Goal: Participate in discussion: Engage in conversation with other users on a specific topic

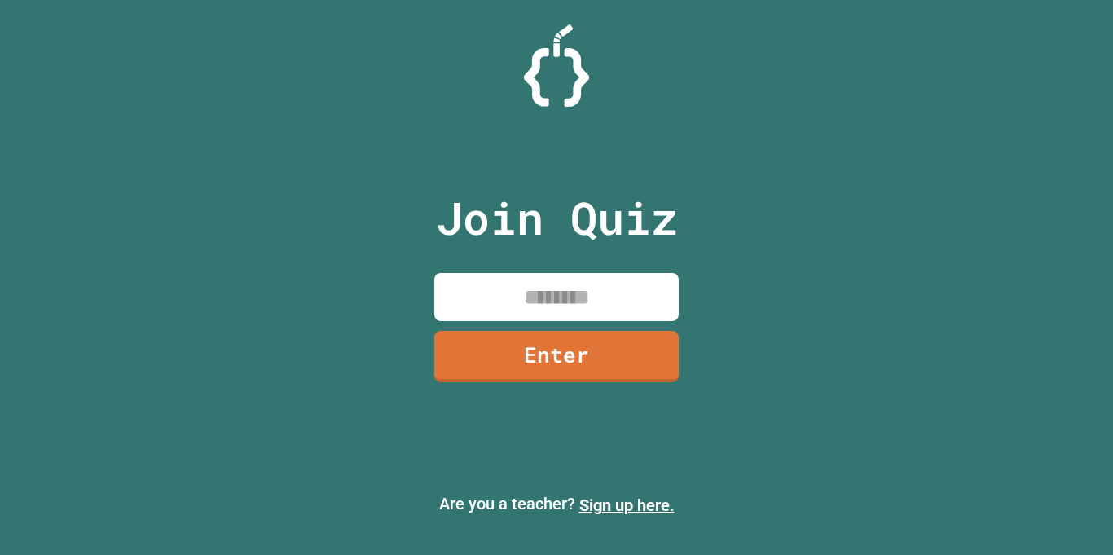
click at [522, 295] on input at bounding box center [556, 297] width 244 height 48
type input "********"
click at [490, 368] on link "Enter" at bounding box center [556, 356] width 244 height 51
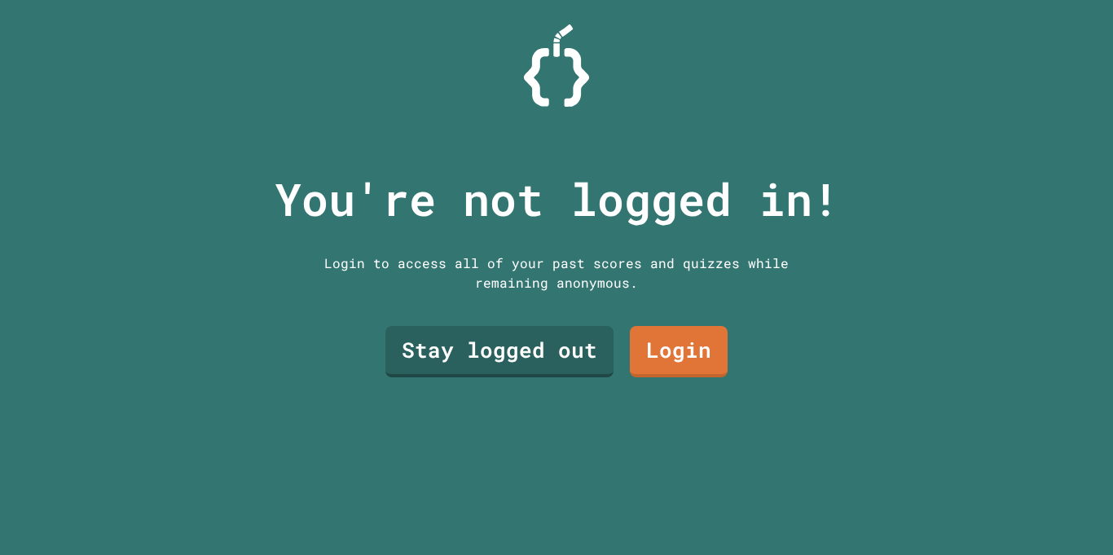
click at [656, 364] on link "Login" at bounding box center [679, 351] width 98 height 51
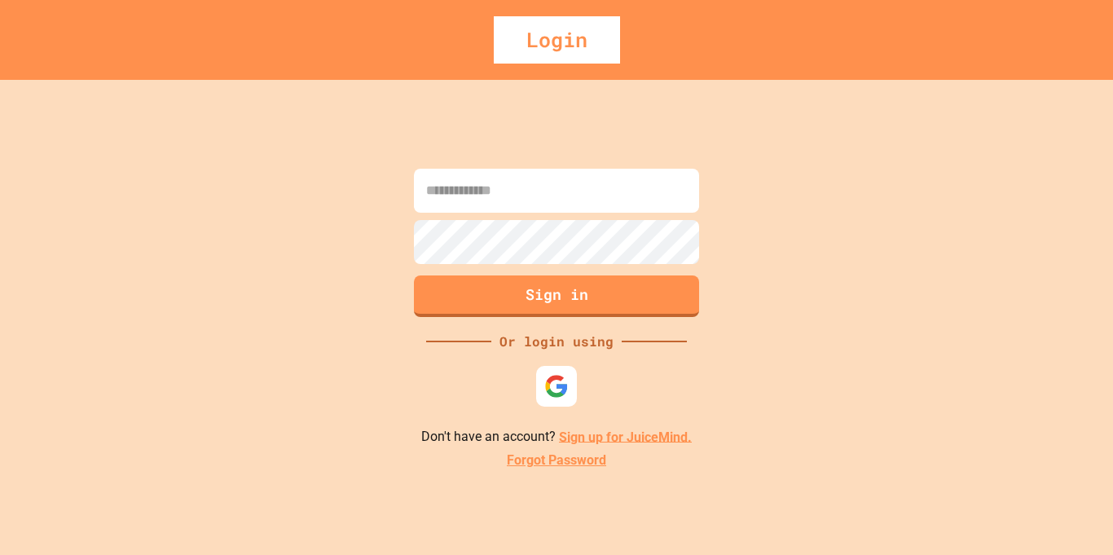
click at [562, 395] on img at bounding box center [556, 386] width 24 height 24
click at [182, 403] on div "Sign in Or login using Don't have an account? Sign up for JuiceMind. Forgot Pas…" at bounding box center [556, 317] width 1113 height 475
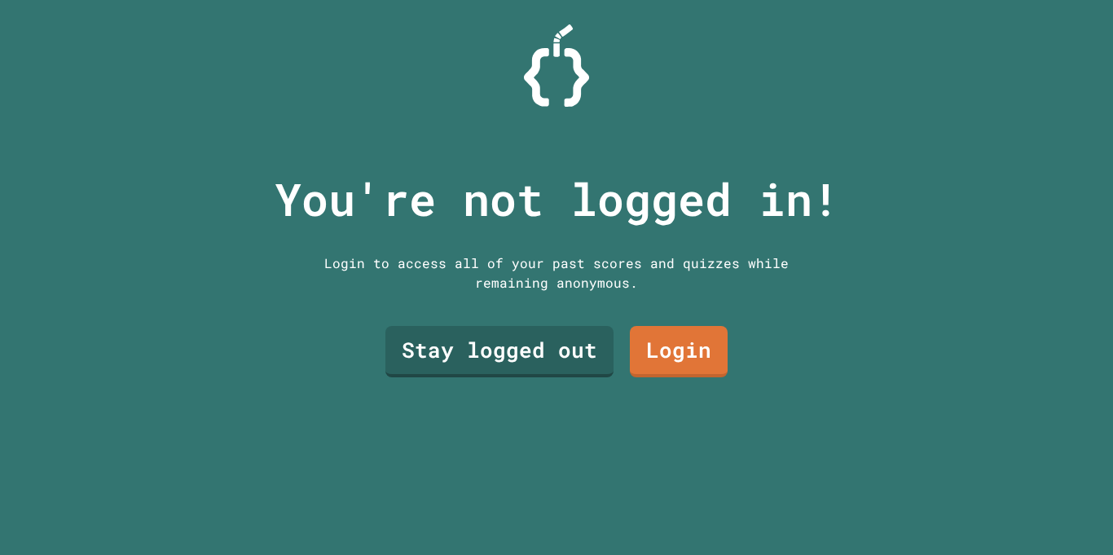
click at [478, 350] on link "Stay logged out" at bounding box center [499, 351] width 228 height 51
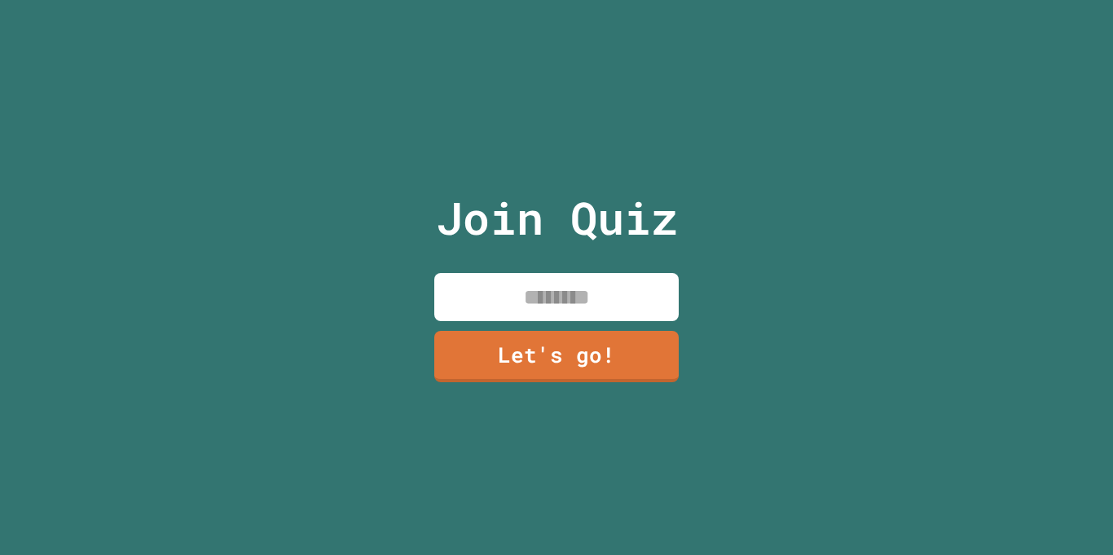
click at [504, 295] on input at bounding box center [556, 297] width 244 height 48
type input "*******"
click at [534, 346] on link "Let's go!" at bounding box center [556, 356] width 244 height 51
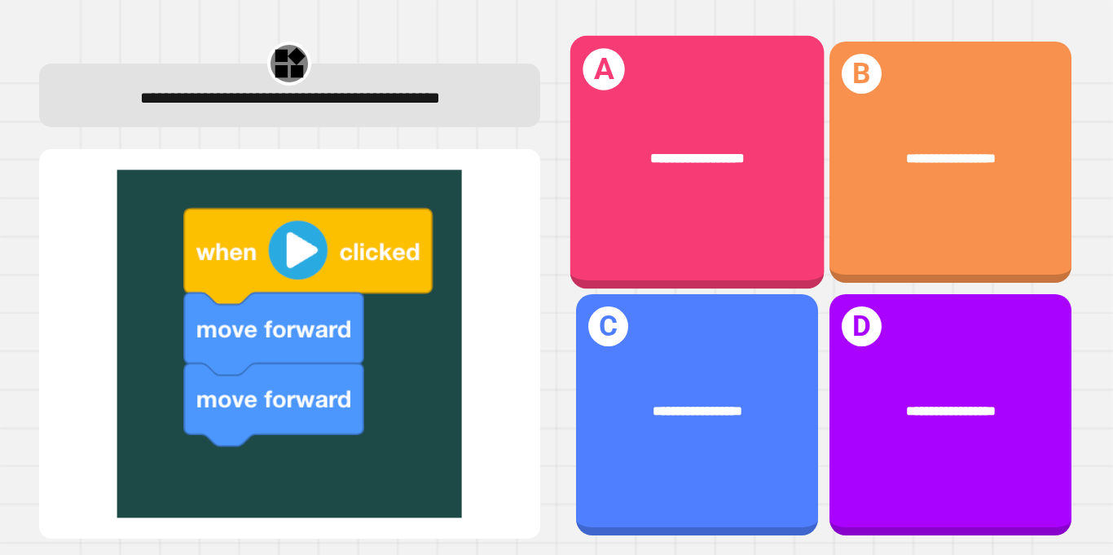
click at [605, 218] on div "**********" at bounding box center [696, 162] width 254 height 253
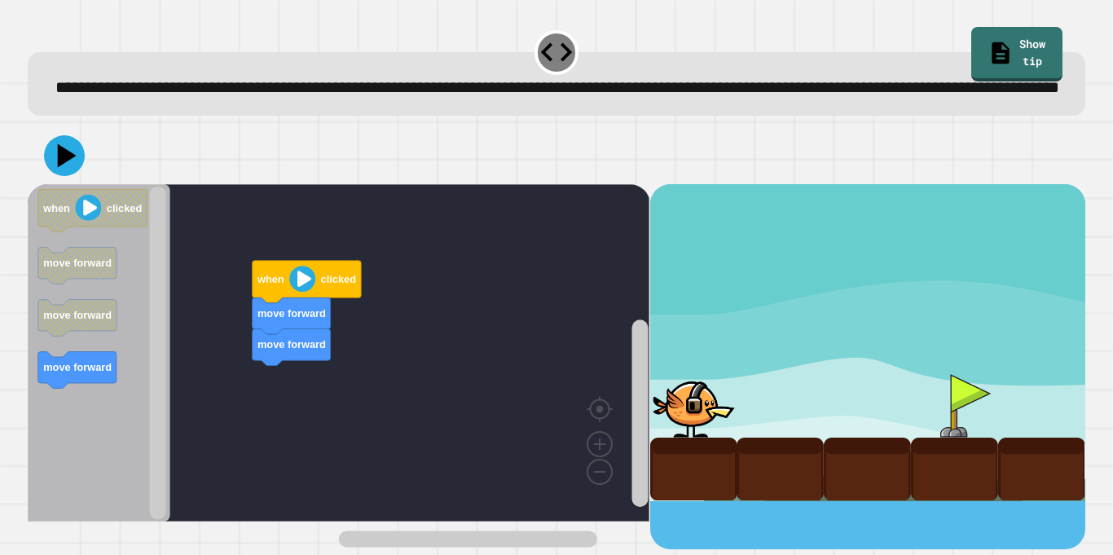
click at [270, 403] on div "move forward move forward when clicked when clicked move forward move forward m…" at bounding box center [339, 366] width 622 height 365
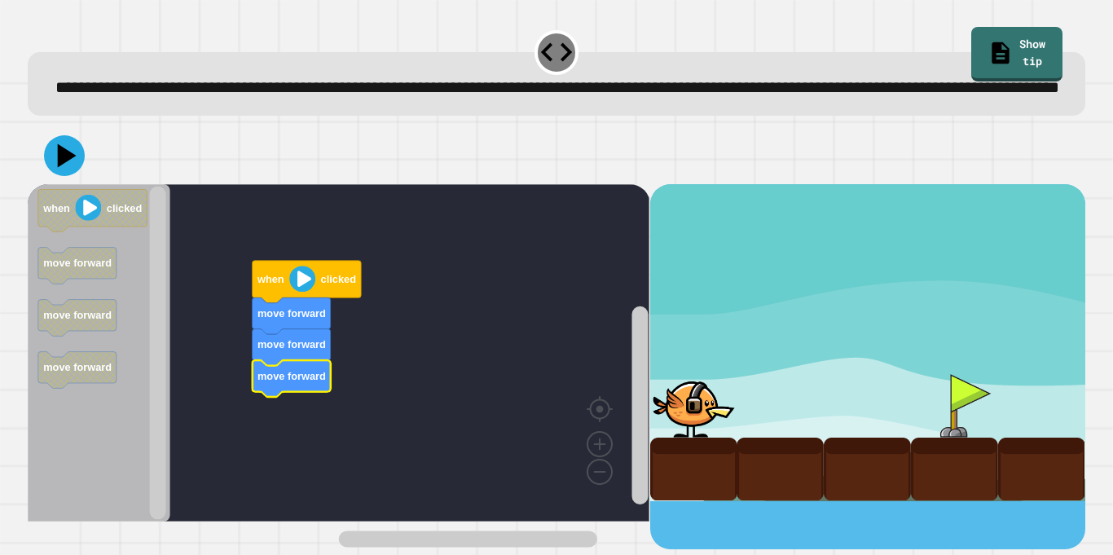
click at [299, 292] on image "Blockly Workspace" at bounding box center [302, 279] width 26 height 26
click at [298, 292] on image "Blockly Workspace" at bounding box center [302, 279] width 26 height 26
click at [292, 292] on image "Blockly Workspace" at bounding box center [302, 279] width 26 height 26
click at [154, 373] on div "move forward move forward move forward when clicked when clicked move forward m…" at bounding box center [339, 366] width 622 height 365
click at [298, 292] on image "Blockly Workspace" at bounding box center [302, 279] width 26 height 26
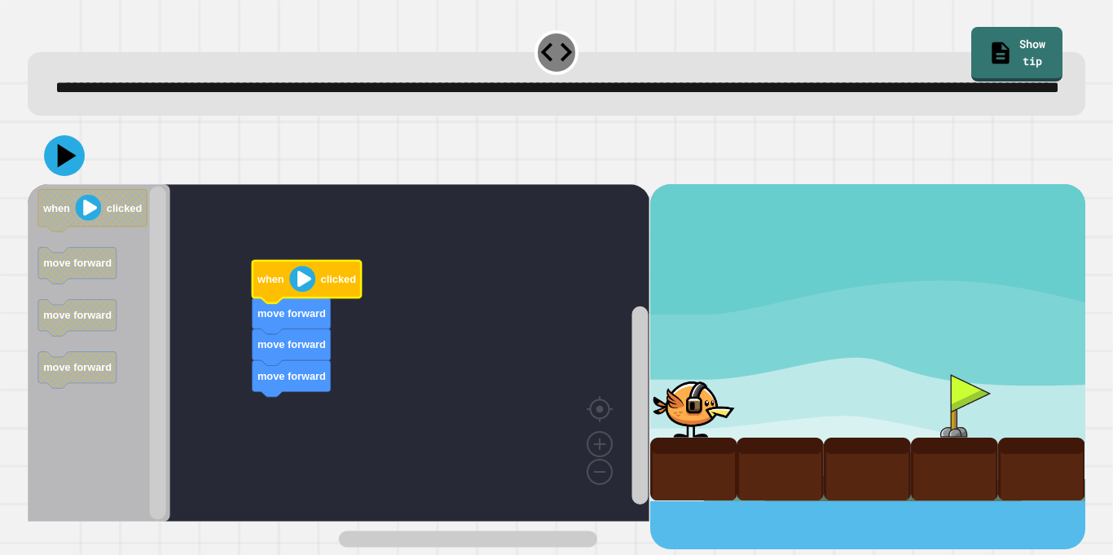
click at [298, 292] on image "Blockly Workspace" at bounding box center [302, 279] width 26 height 26
click at [511, 95] on span "**********" at bounding box center [557, 87] width 1004 height 16
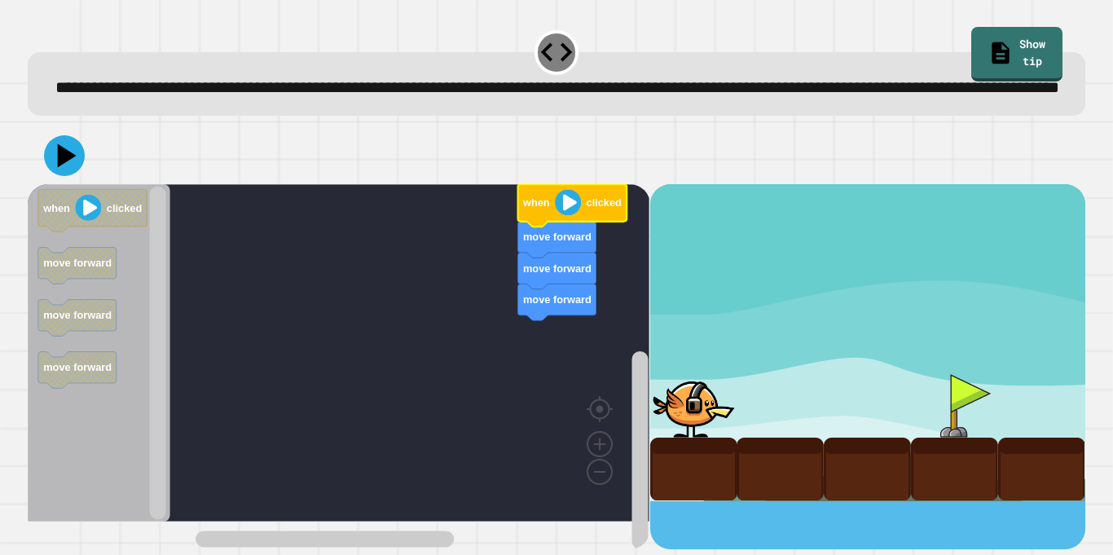
drag, startPoint x: 697, startPoint y: 445, endPoint x: 758, endPoint y: 450, distance: 60.5
click at [758, 450] on div at bounding box center [867, 342] width 435 height 316
click at [571, 215] on image "Blockly Workspace" at bounding box center [568, 202] width 26 height 26
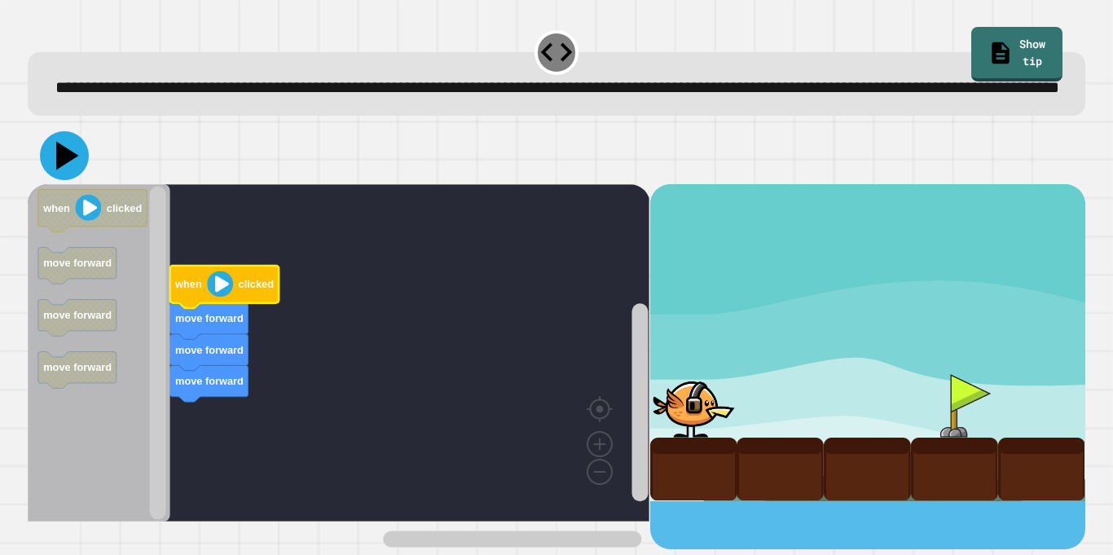
click at [65, 170] on icon at bounding box center [67, 156] width 23 height 29
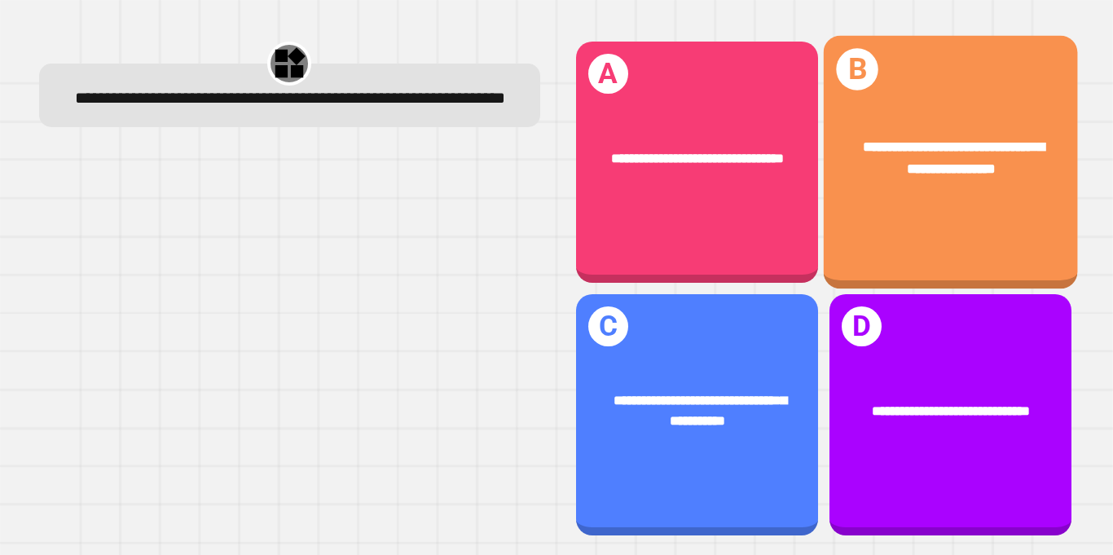
click at [865, 210] on div "**********" at bounding box center [950, 162] width 254 height 253
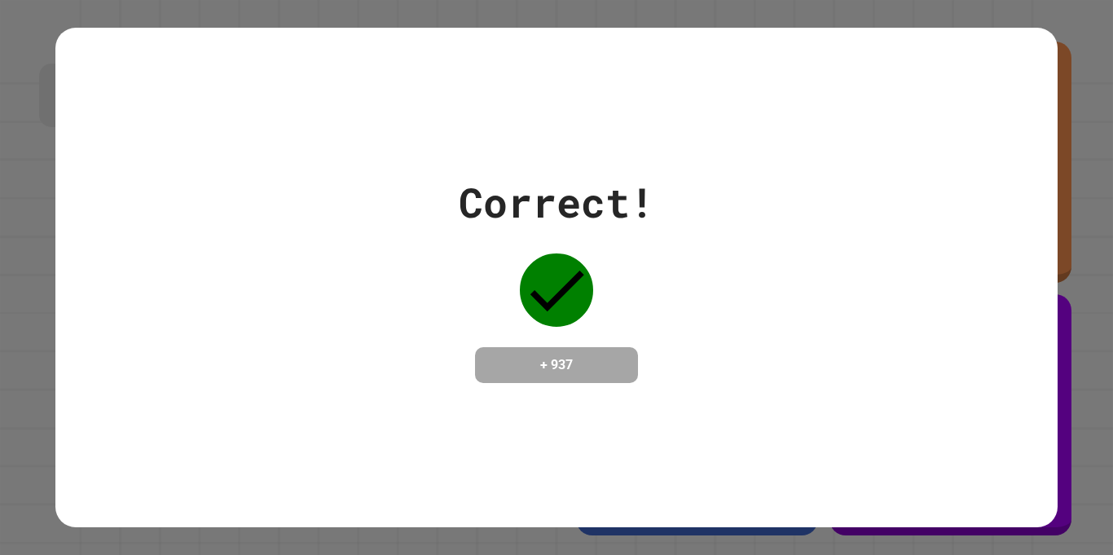
click at [865, 210] on div "Correct! + 937" at bounding box center [555, 277] width 1001 height 211
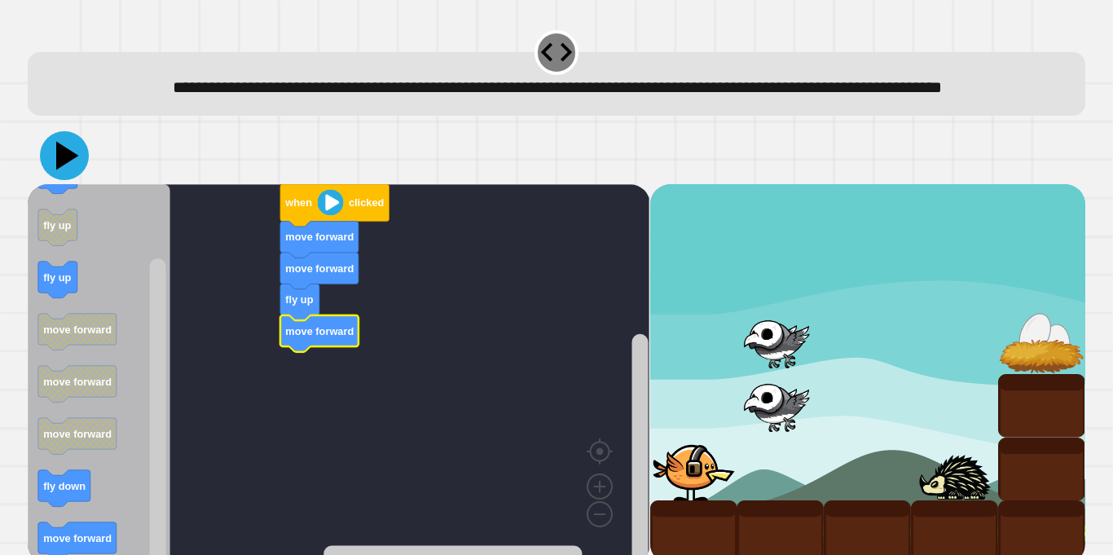
click at [51, 180] on icon at bounding box center [64, 155] width 49 height 49
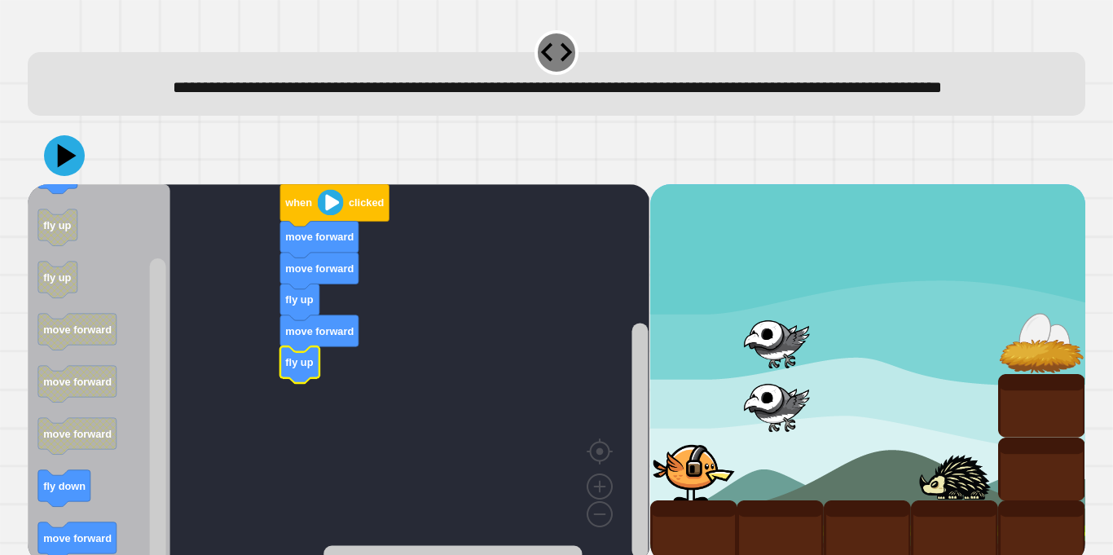
click at [45, 169] on div at bounding box center [556, 155] width 1057 height 57
click at [80, 180] on icon at bounding box center [64, 155] width 49 height 49
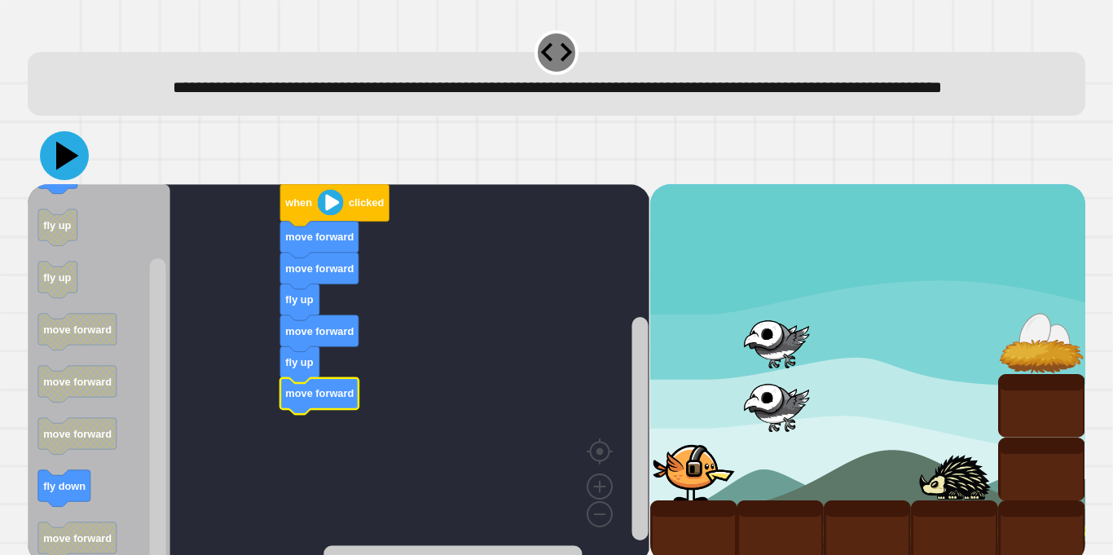
click at [49, 180] on icon at bounding box center [64, 155] width 49 height 49
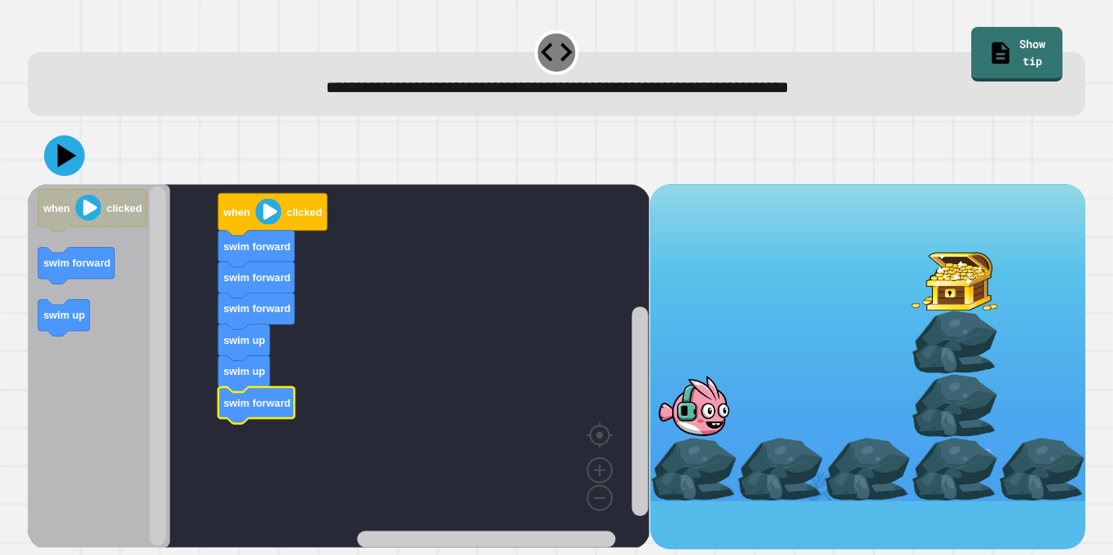
click at [227, 209] on text "when" at bounding box center [236, 212] width 28 height 12
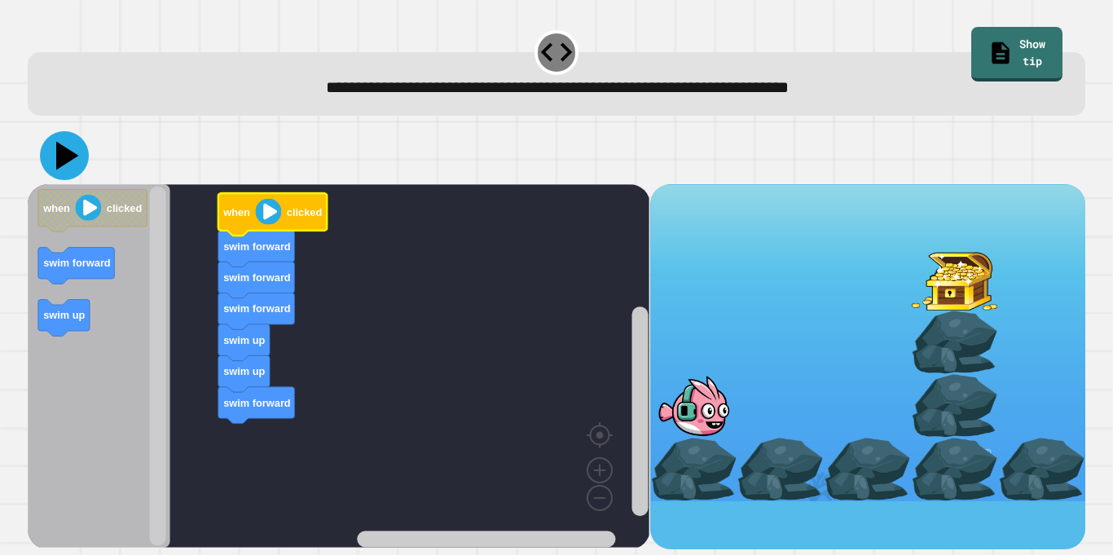
click at [55, 147] on icon at bounding box center [64, 155] width 49 height 49
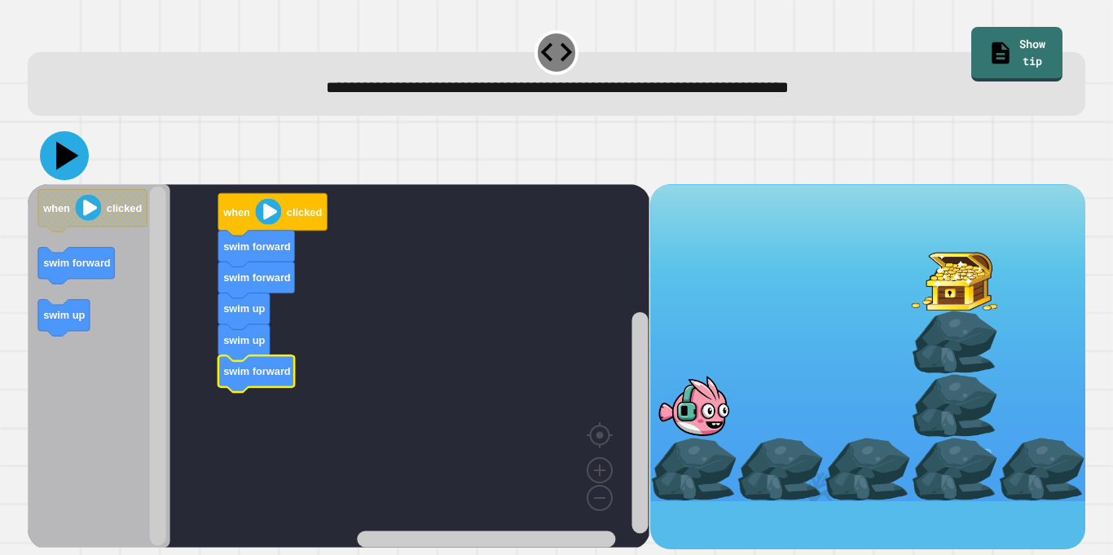
click at [45, 159] on icon at bounding box center [64, 155] width 49 height 49
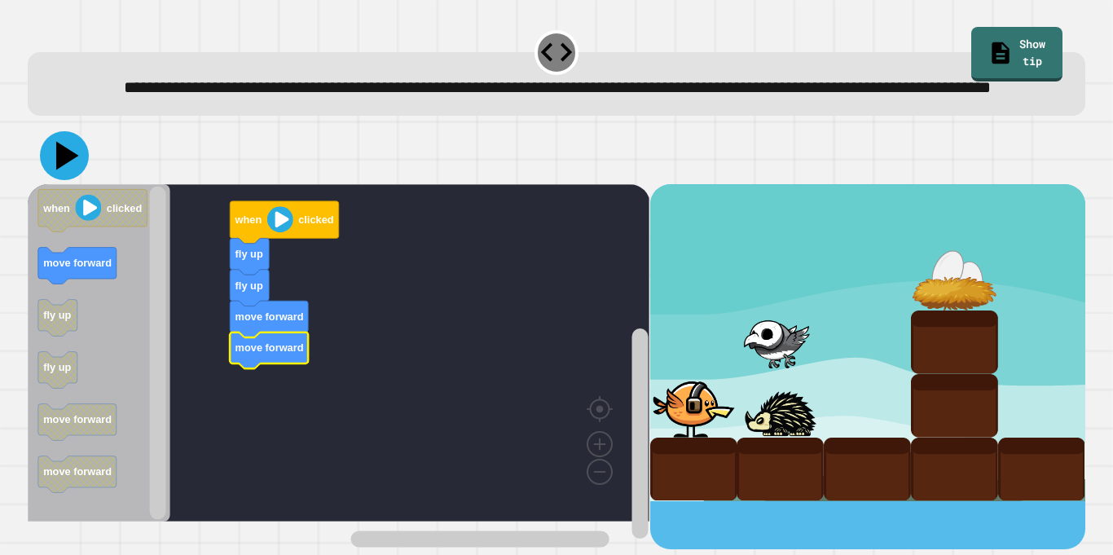
click at [64, 180] on icon at bounding box center [64, 155] width 49 height 49
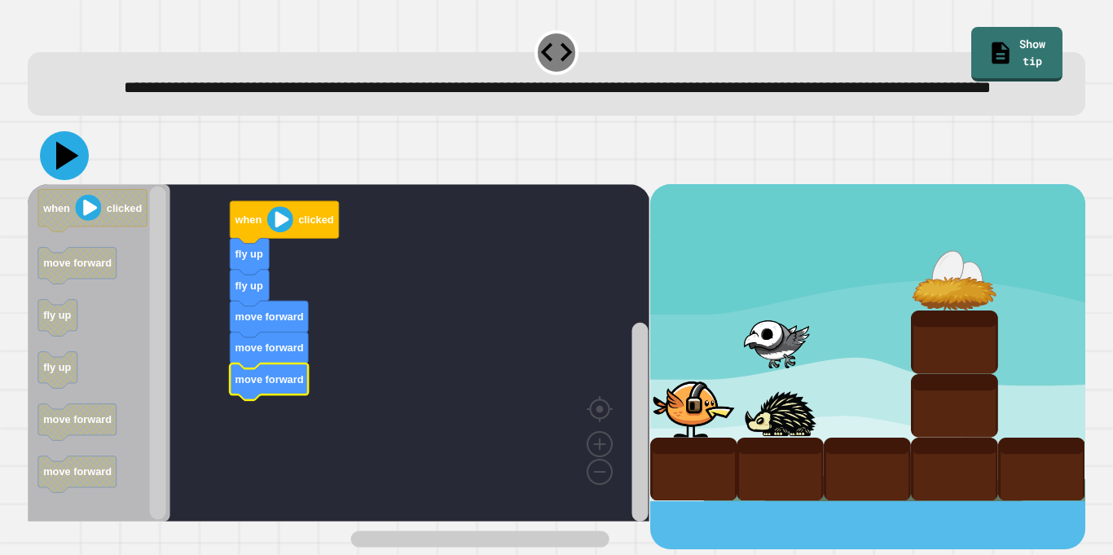
click at [59, 170] on icon at bounding box center [67, 156] width 23 height 29
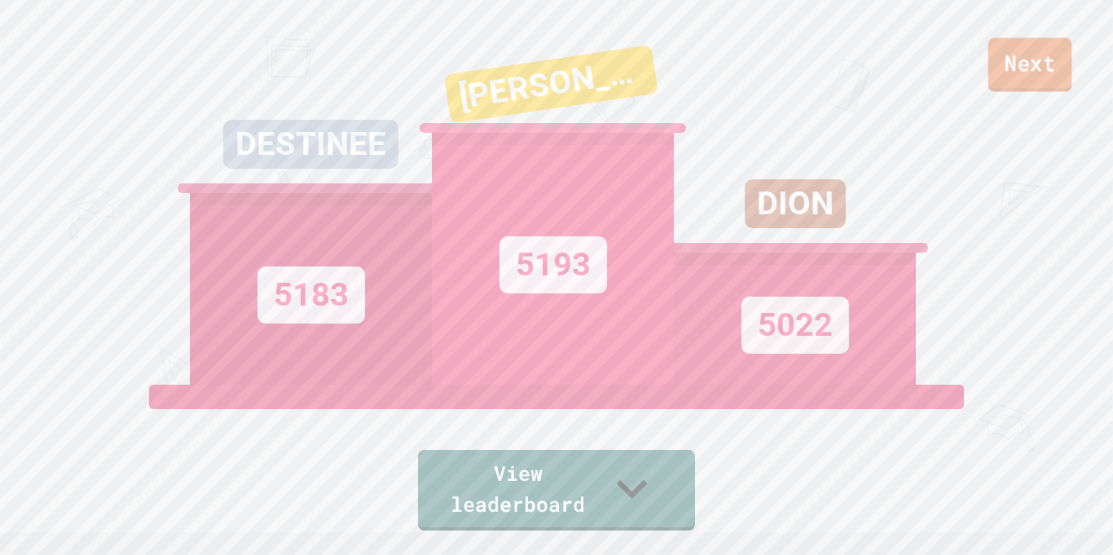
click at [1000, 74] on link "Next" at bounding box center [1030, 64] width 84 height 54
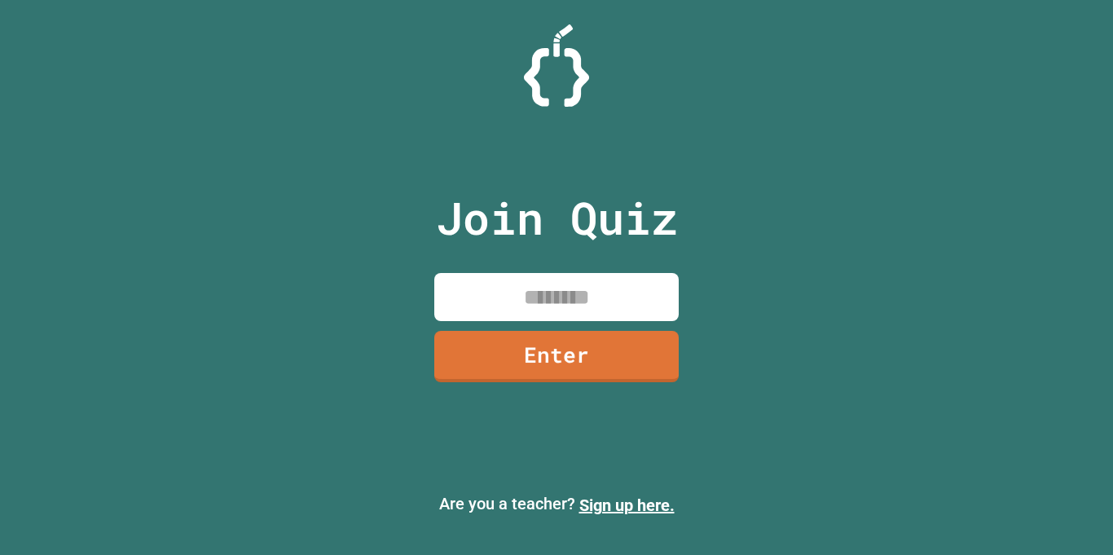
click at [565, 306] on input at bounding box center [556, 297] width 244 height 48
type input "********"
click at [552, 349] on link "Enter" at bounding box center [556, 356] width 244 height 51
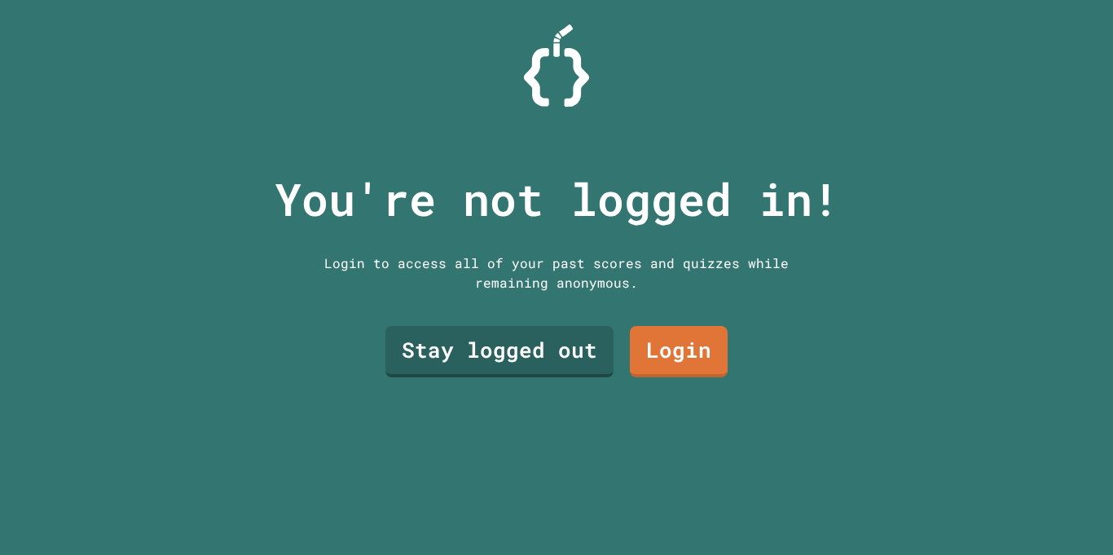
click at [527, 361] on link "Stay logged out" at bounding box center [499, 351] width 228 height 51
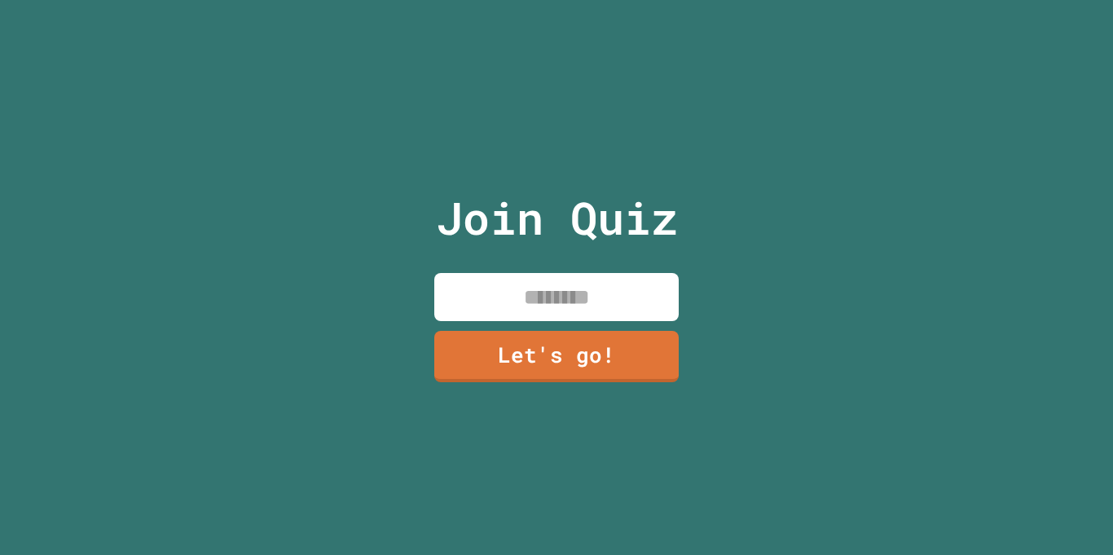
click at [486, 300] on input at bounding box center [556, 297] width 244 height 48
type input "*******"
click at [499, 345] on link "Let's go!" at bounding box center [556, 356] width 244 height 51
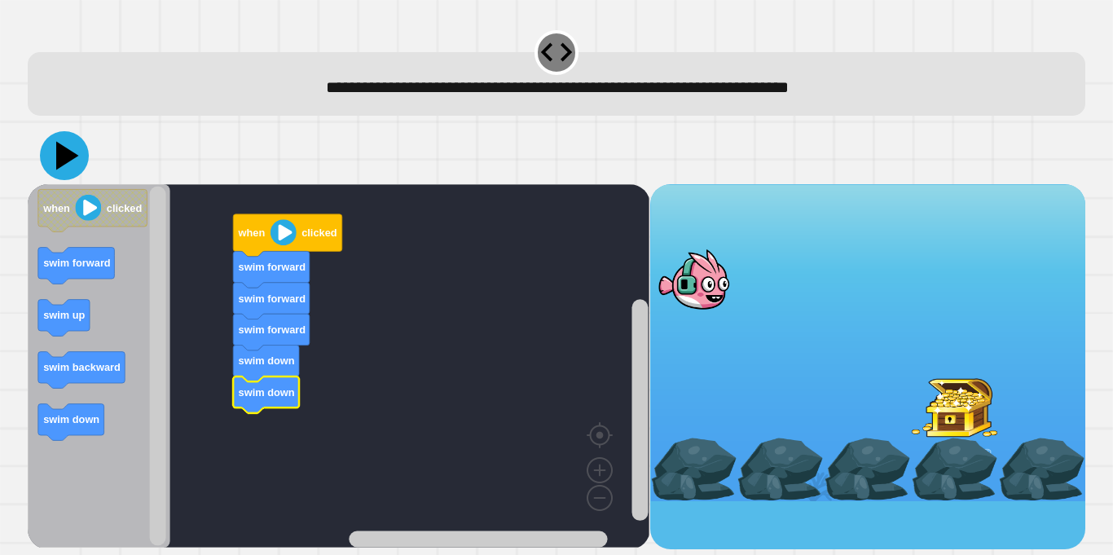
click at [57, 171] on icon at bounding box center [64, 155] width 49 height 49
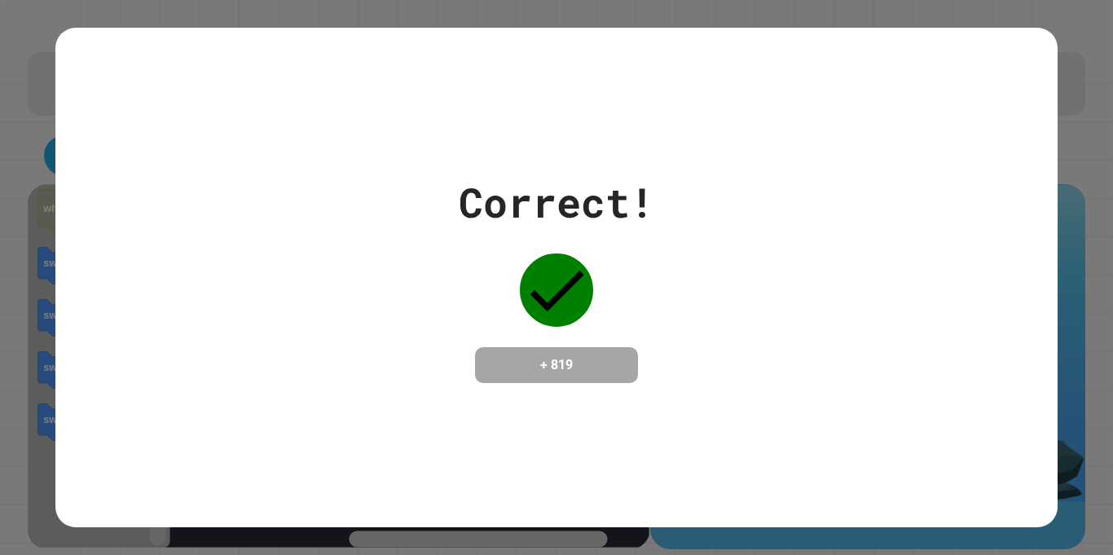
click at [58, 172] on div "Correct! + 819" at bounding box center [555, 277] width 1001 height 211
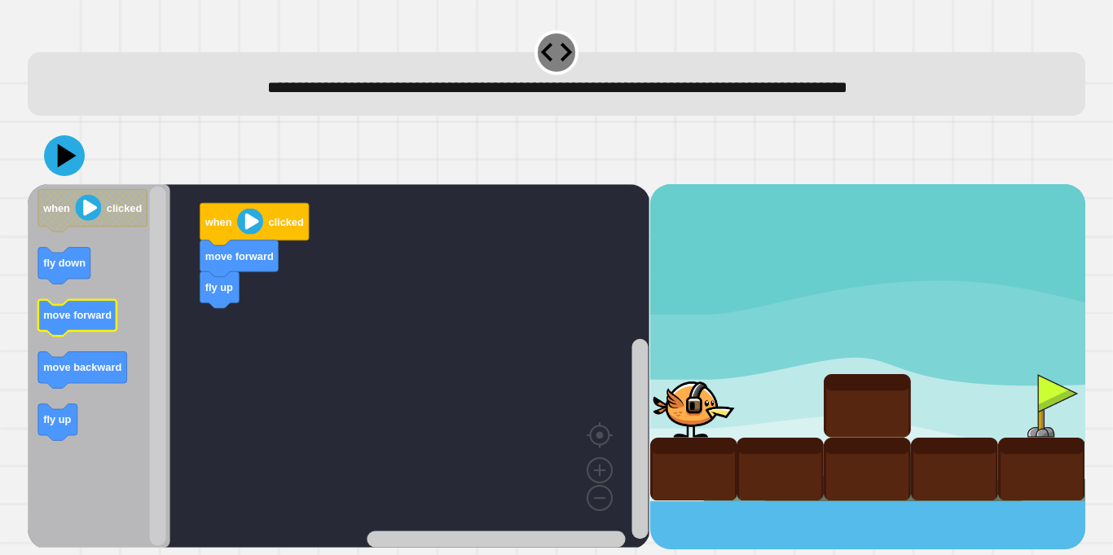
click at [75, 314] on text "move forward" at bounding box center [77, 315] width 68 height 12
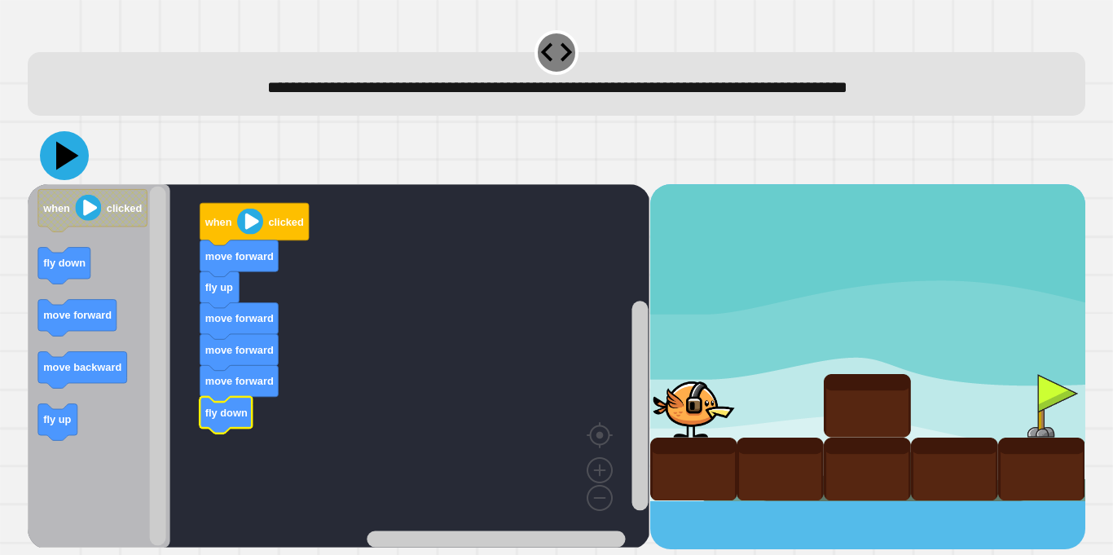
click at [59, 162] on icon at bounding box center [67, 156] width 23 height 29
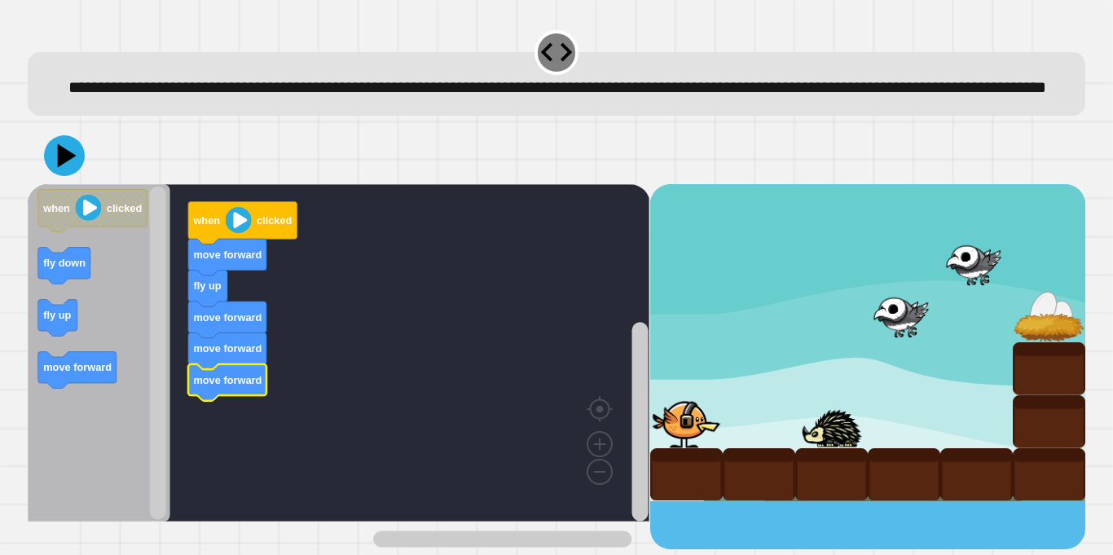
click at [82, 345] on icon "Blockly Workspace" at bounding box center [99, 352] width 143 height 337
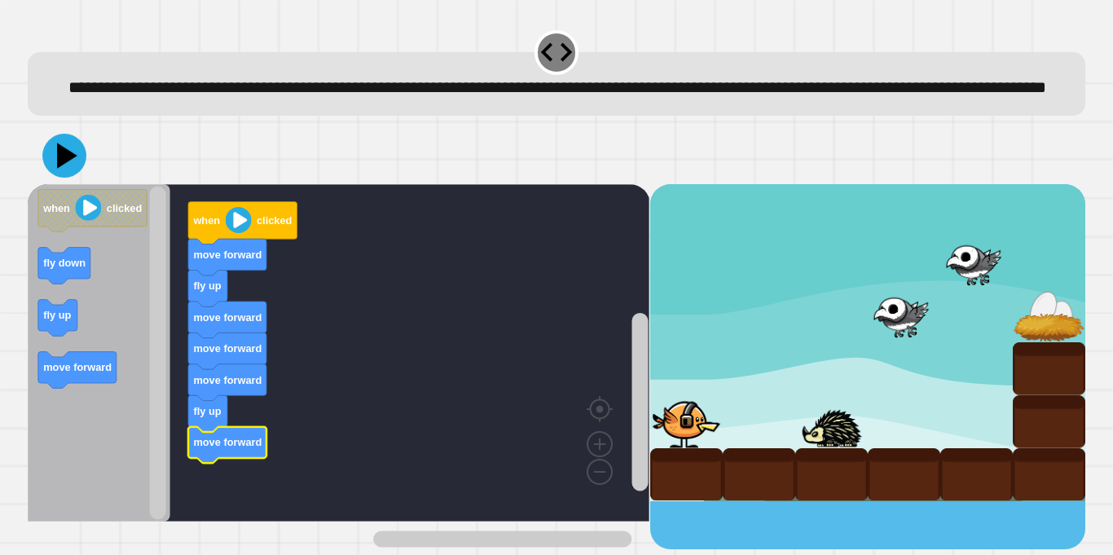
click at [68, 178] on icon at bounding box center [64, 156] width 44 height 44
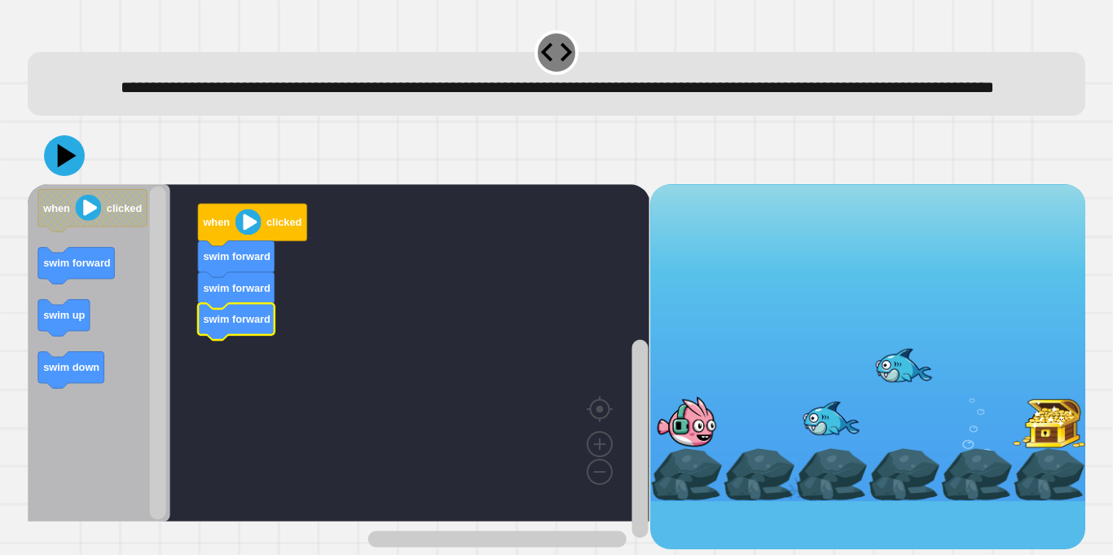
click at [265, 309] on icon "Blockly Workspace" at bounding box center [236, 290] width 77 height 37
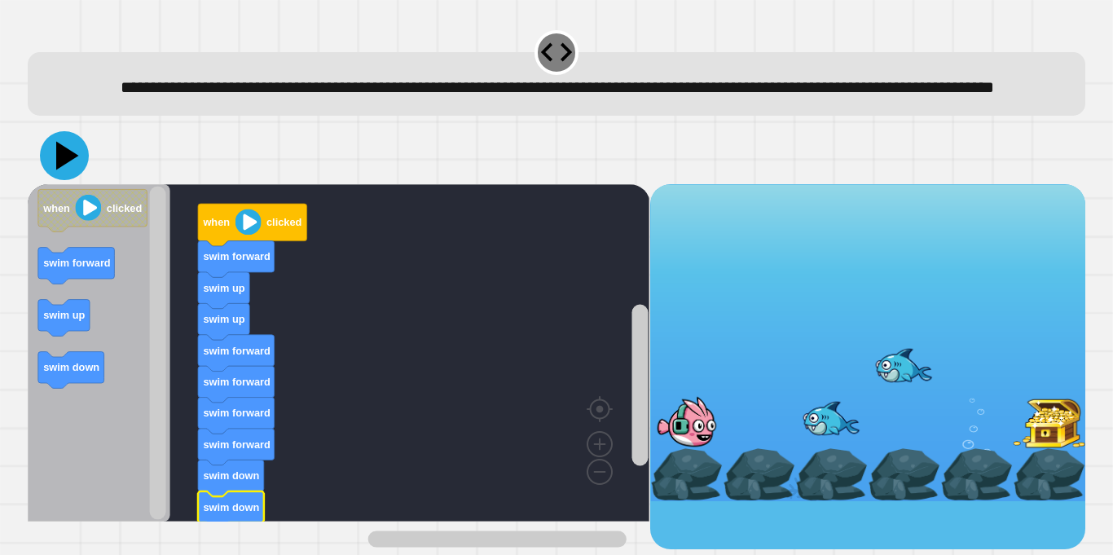
click at [59, 170] on icon at bounding box center [67, 156] width 23 height 29
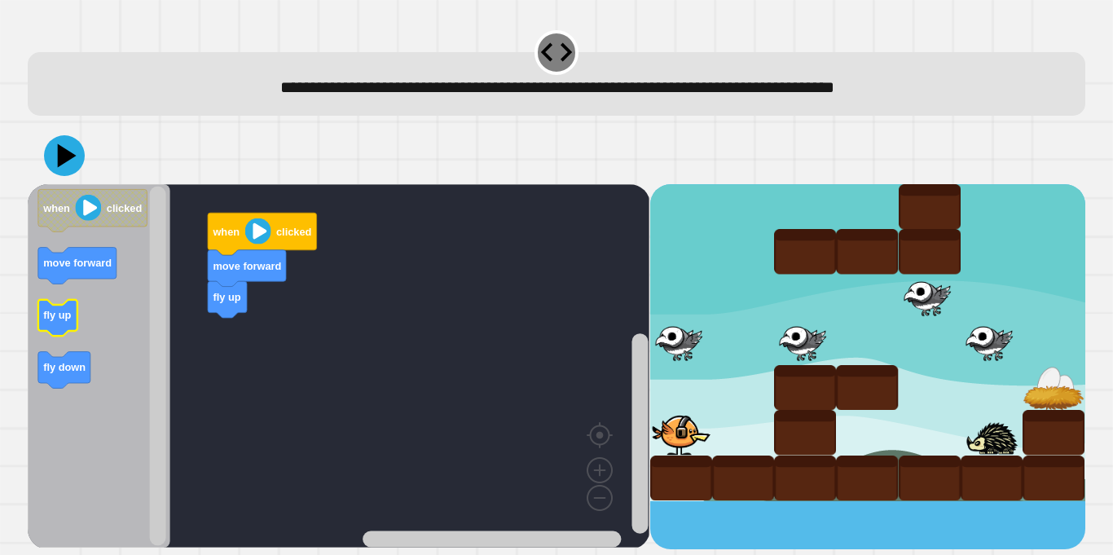
click at [39, 336] on rect "Blockly Workspace" at bounding box center [57, 318] width 39 height 37
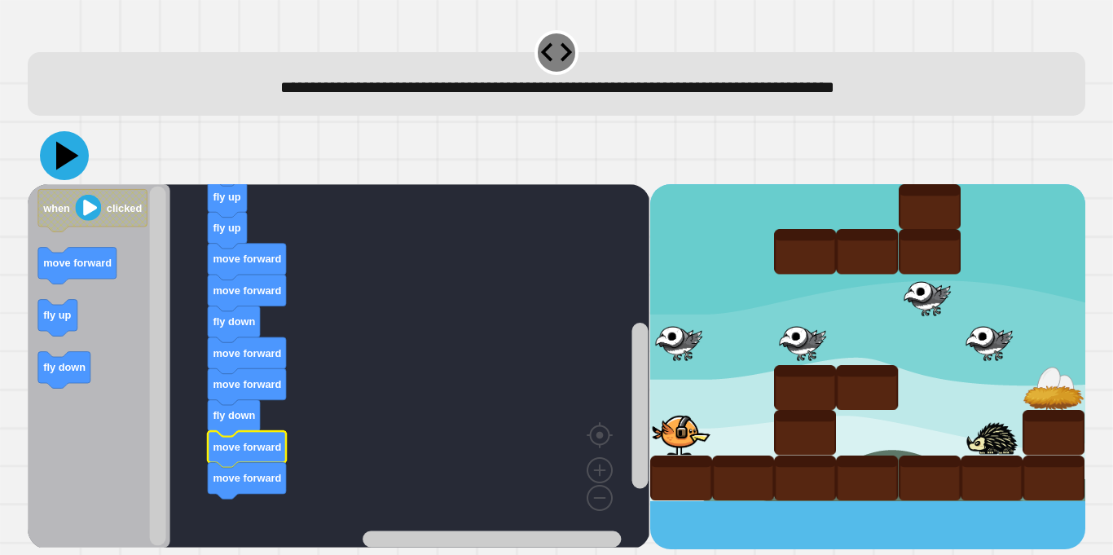
click at [69, 160] on icon at bounding box center [67, 156] width 23 height 29
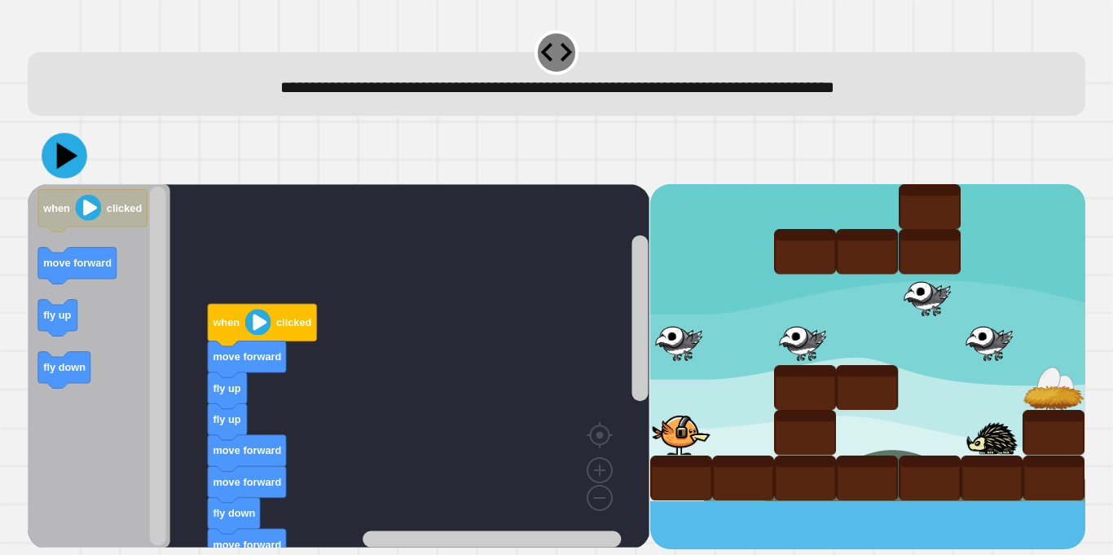
click at [65, 163] on icon at bounding box center [67, 156] width 21 height 27
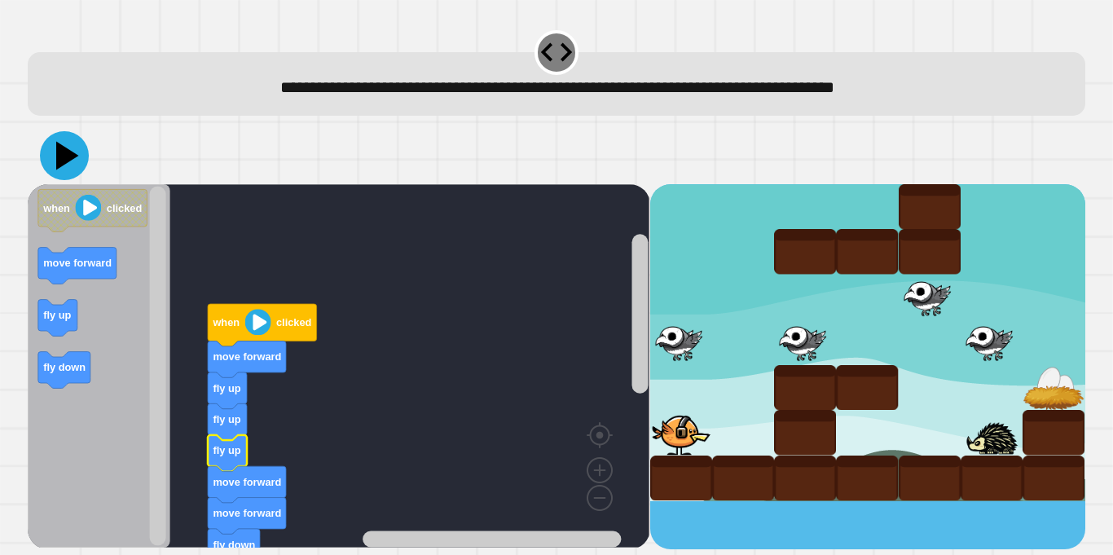
click at [54, 161] on icon at bounding box center [64, 155] width 49 height 49
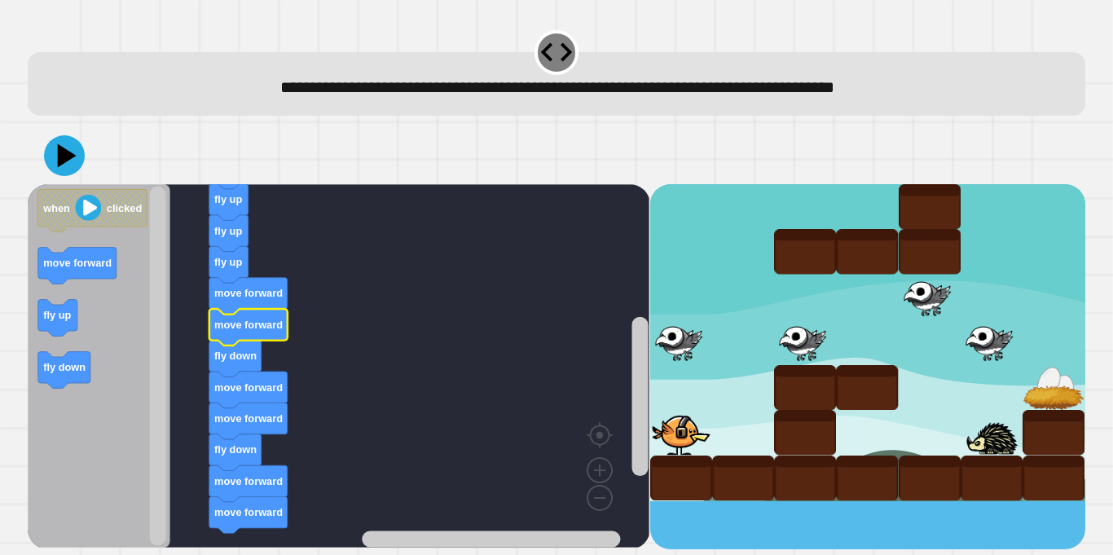
click at [243, 319] on text "move forward" at bounding box center [248, 325] width 68 height 12
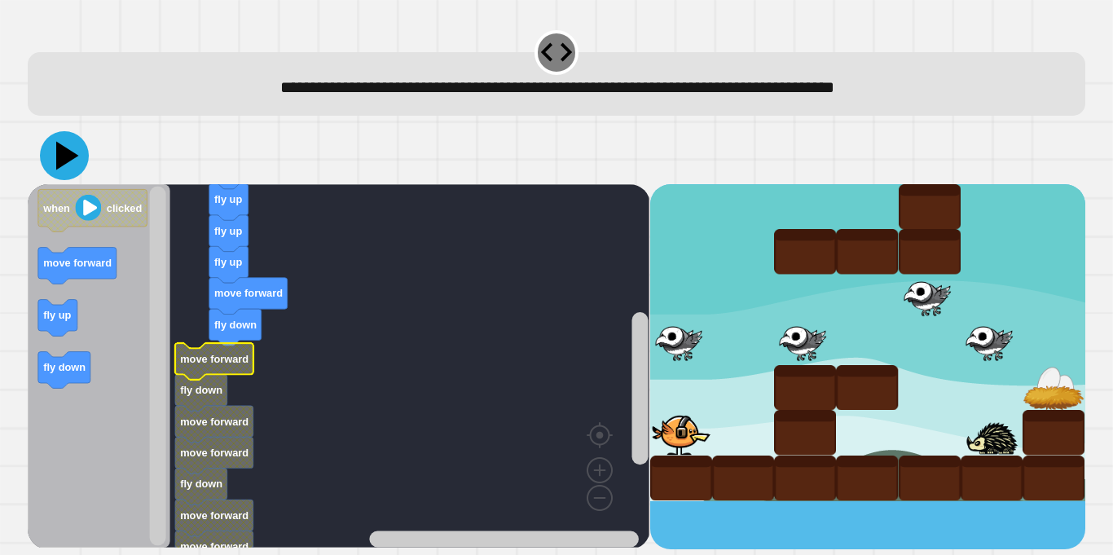
click at [62, 159] on icon at bounding box center [67, 156] width 23 height 29
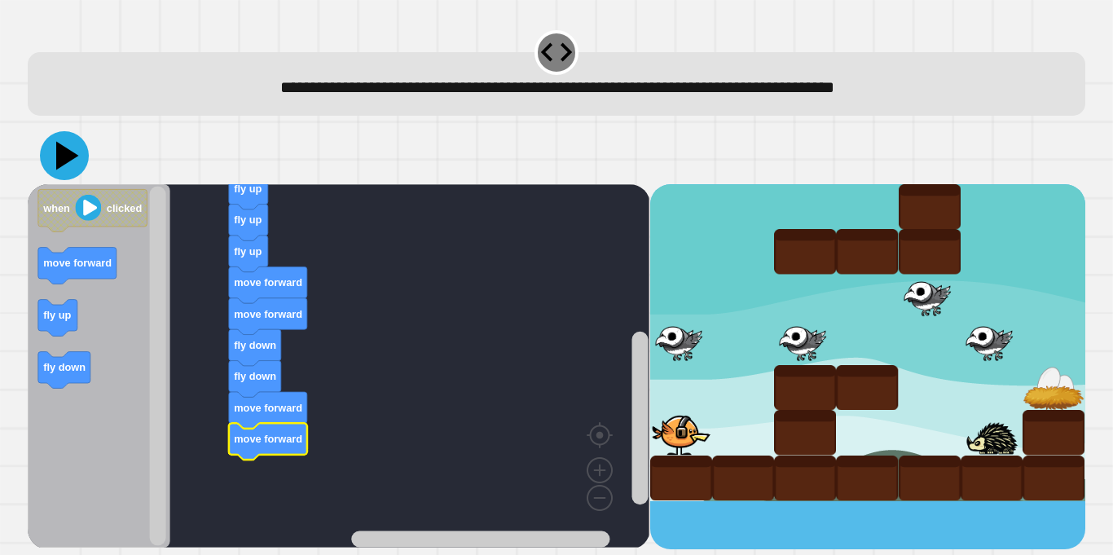
click at [63, 167] on icon at bounding box center [64, 155] width 49 height 49
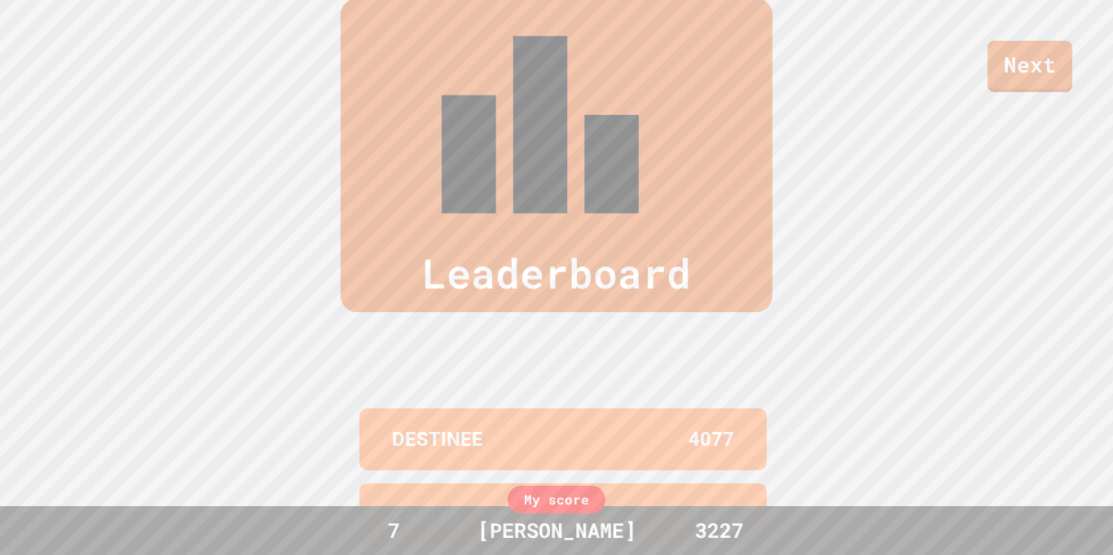
scroll to position [672, 0]
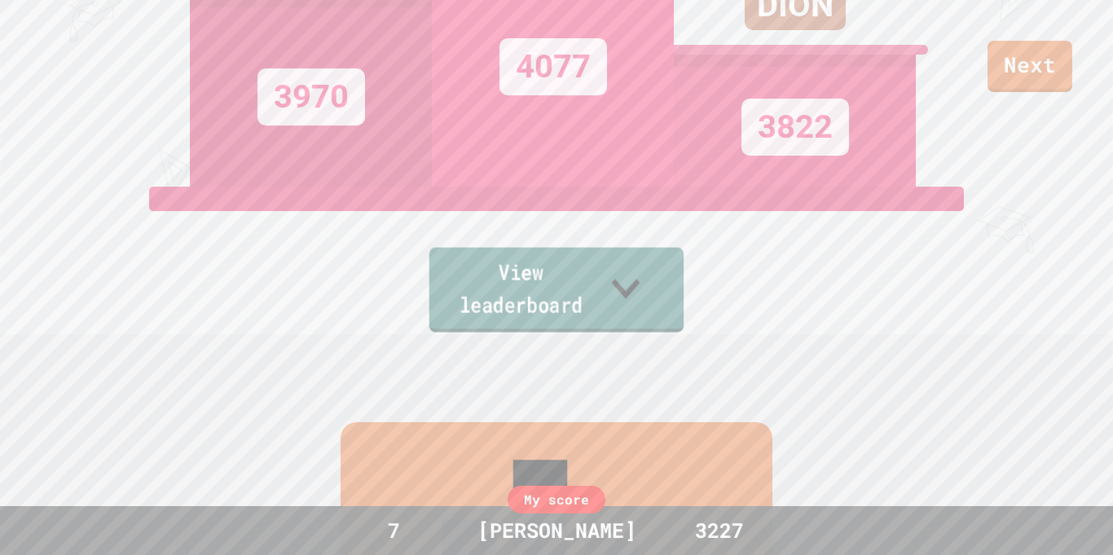
click at [555, 287] on link "View leaderboard" at bounding box center [556, 290] width 254 height 85
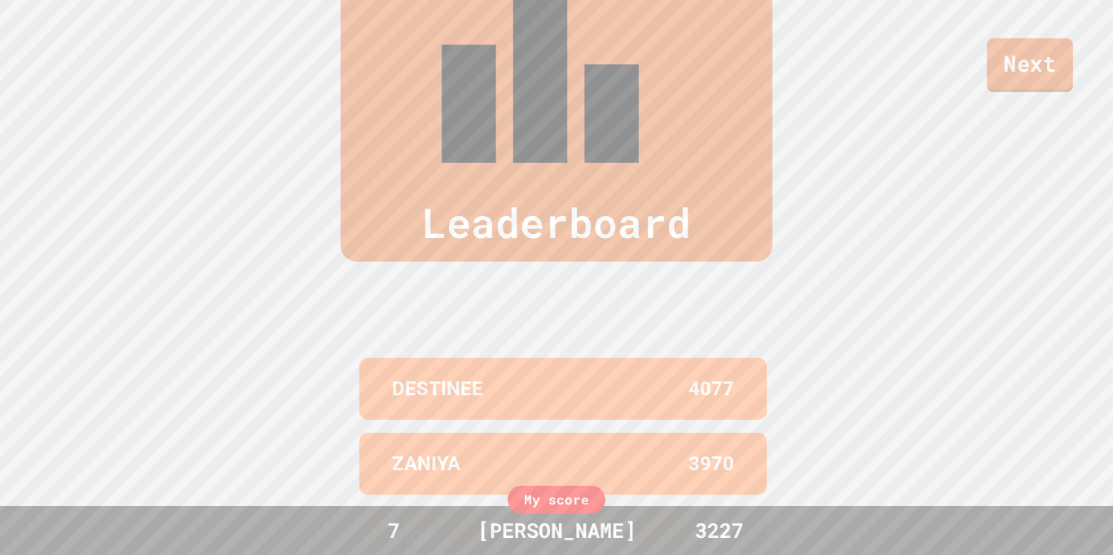
click at [1019, 86] on link "Next" at bounding box center [1030, 65] width 86 height 54
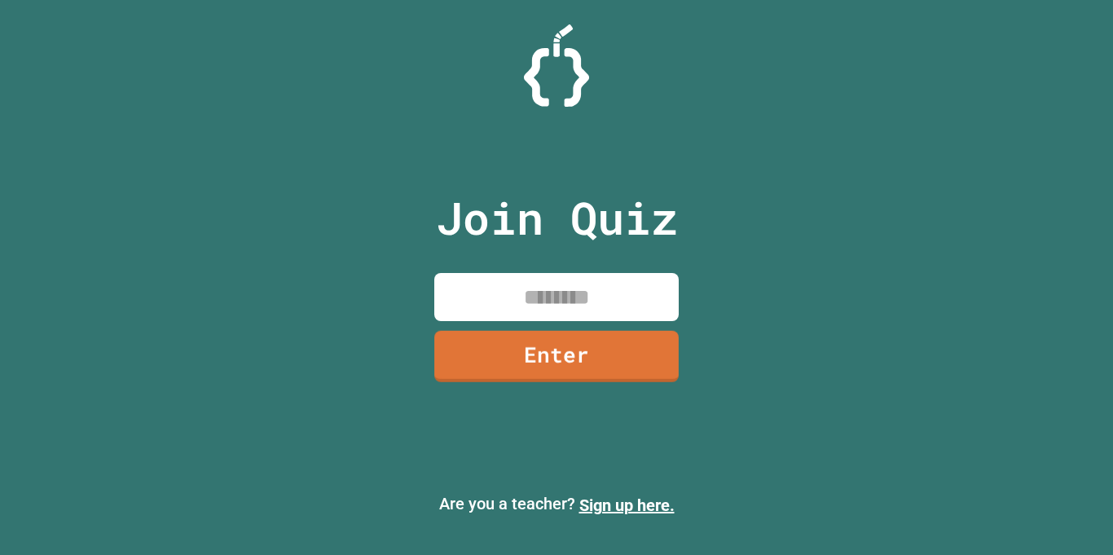
click at [569, 288] on input at bounding box center [556, 297] width 244 height 48
type input "*"
type input "********"
click at [520, 370] on link "Enter" at bounding box center [556, 356] width 244 height 51
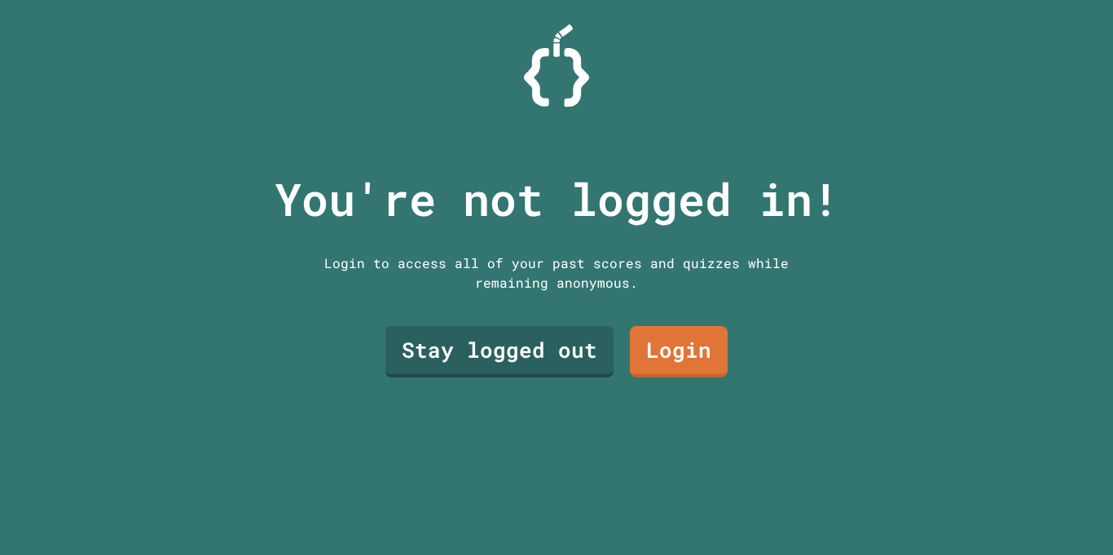
click at [438, 373] on link "Stay logged out" at bounding box center [499, 351] width 228 height 51
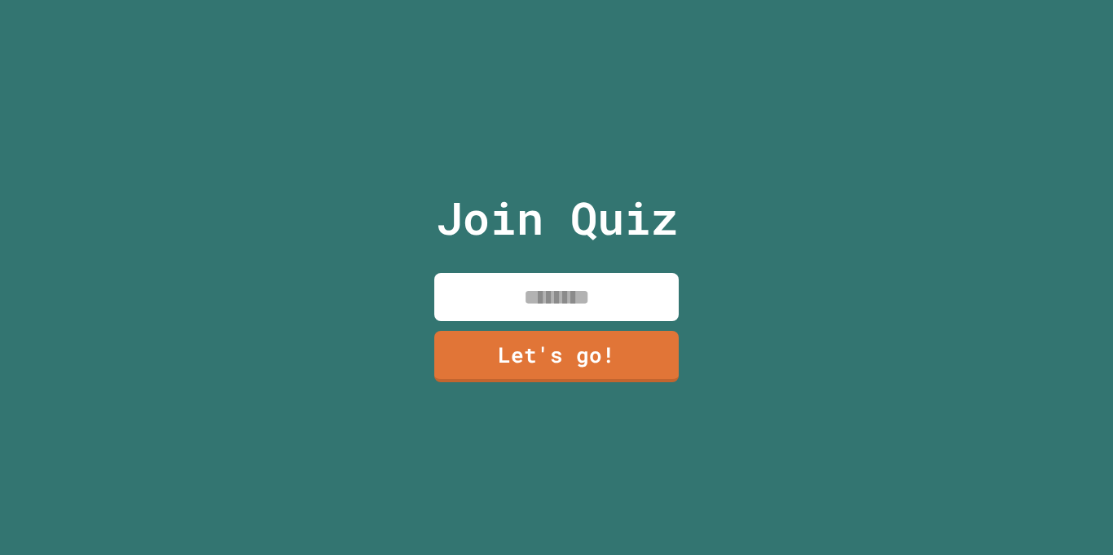
click at [481, 301] on input at bounding box center [556, 297] width 244 height 48
type input "*******"
click at [538, 374] on link "Let's go!" at bounding box center [556, 356] width 244 height 51
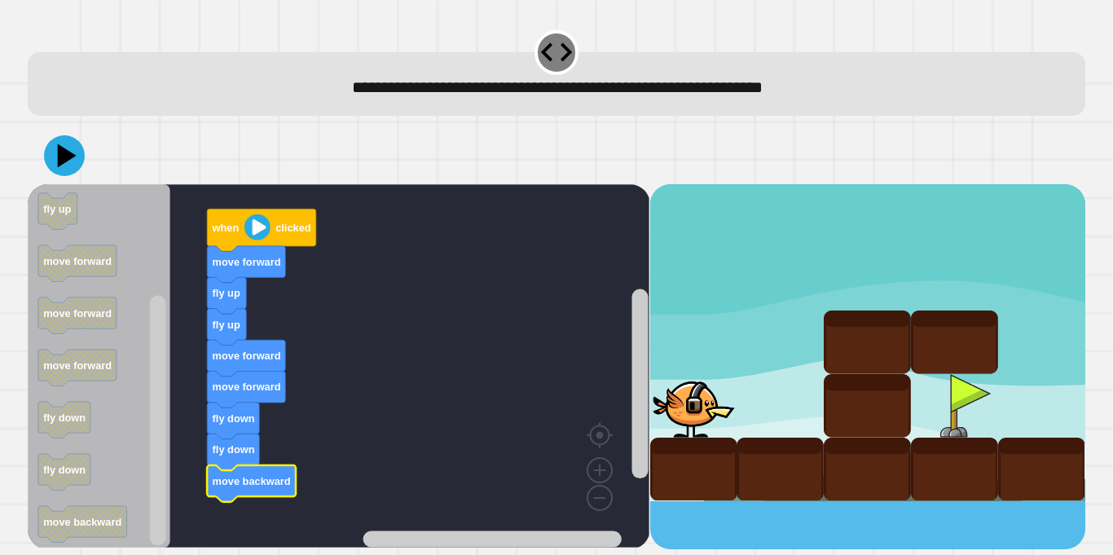
click at [67, 169] on icon at bounding box center [64, 155] width 41 height 41
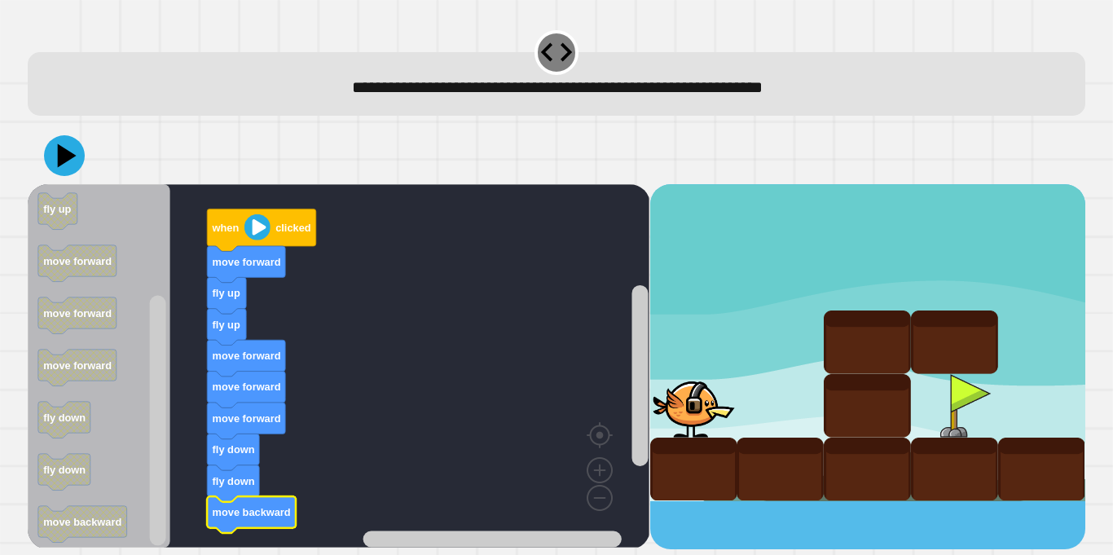
click at [72, 163] on icon at bounding box center [64, 155] width 41 height 41
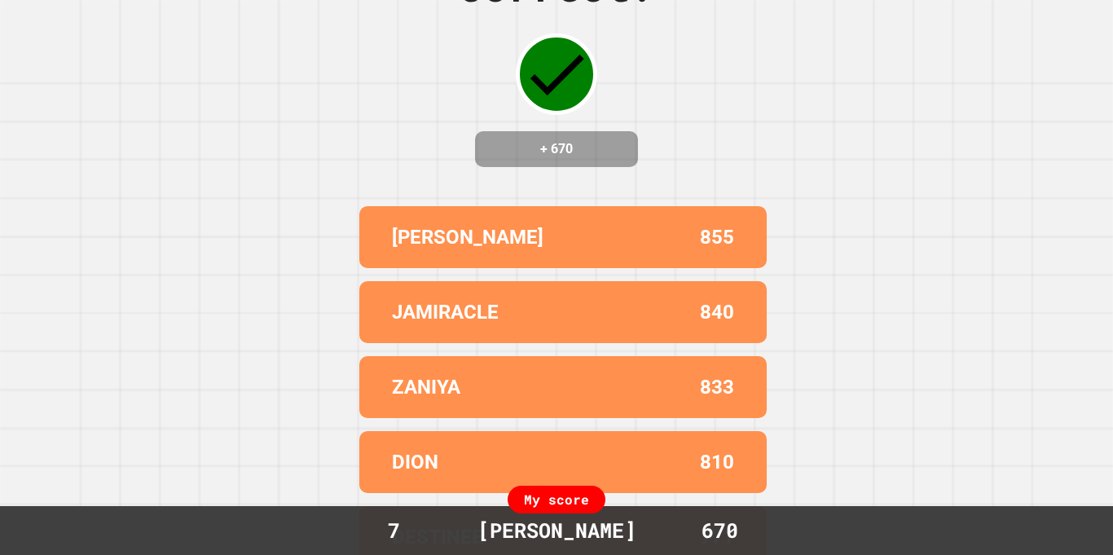
scroll to position [111, 0]
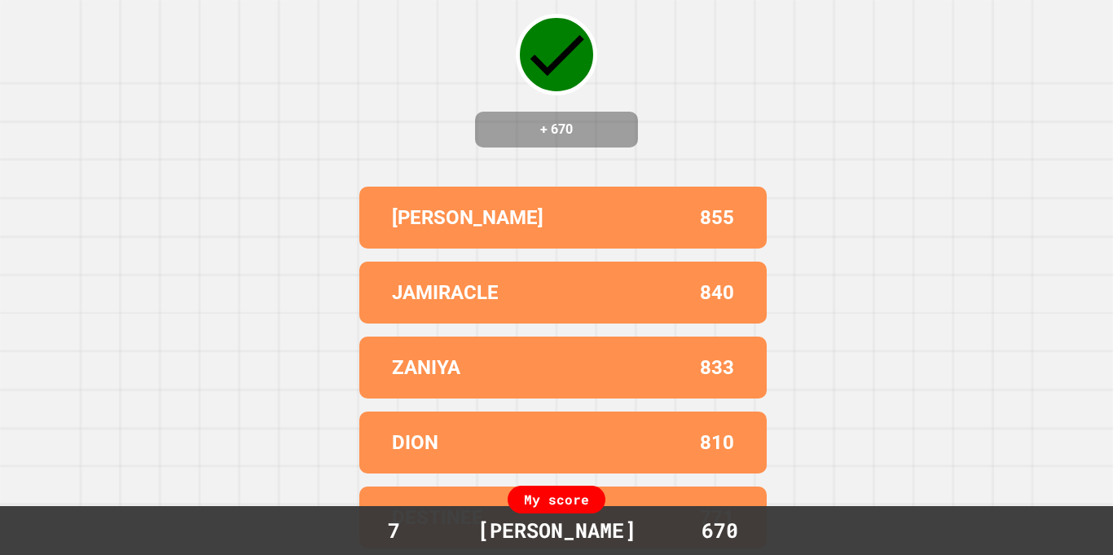
click at [541, 504] on div "My score" at bounding box center [557, 500] width 98 height 28
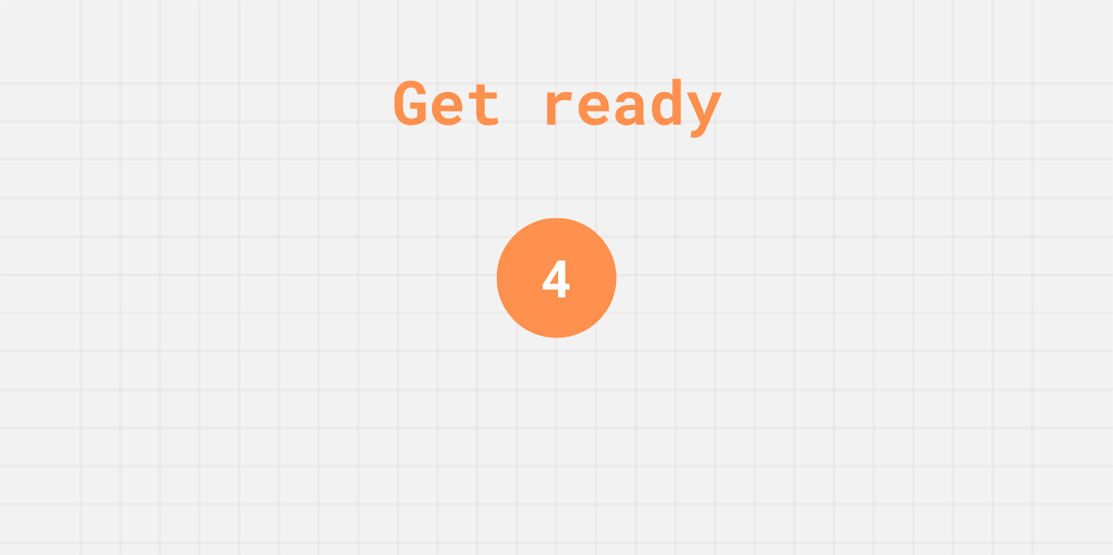
scroll to position [0, 0]
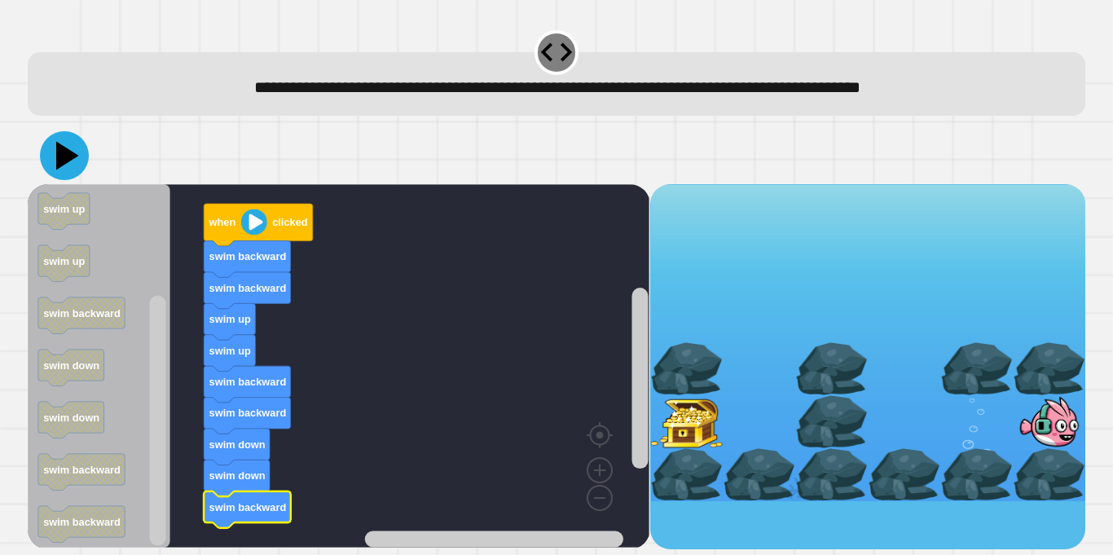
click at [65, 169] on icon at bounding box center [64, 155] width 49 height 49
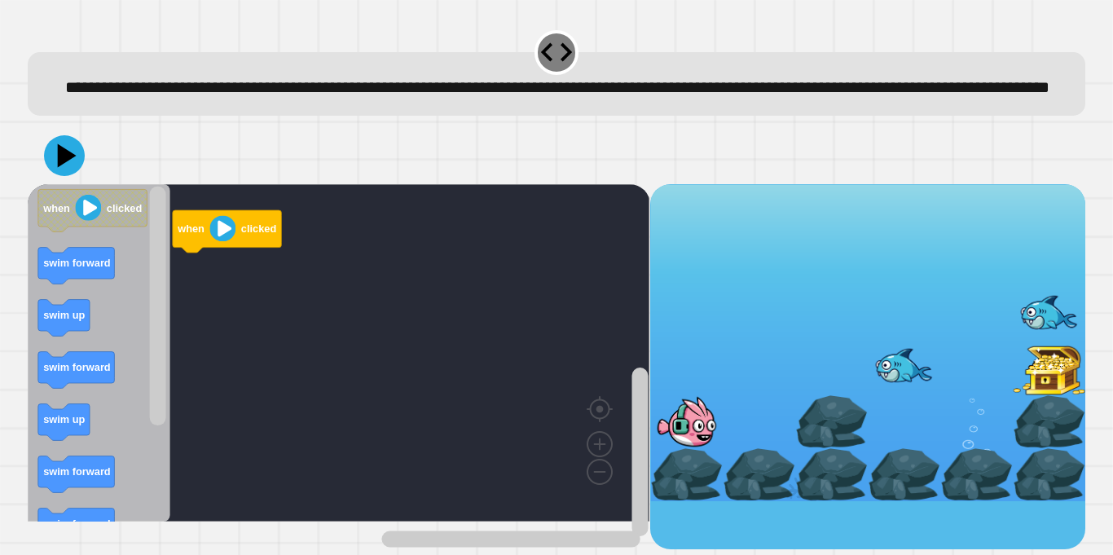
click at [118, 300] on icon "Blockly Workspace" at bounding box center [99, 352] width 143 height 337
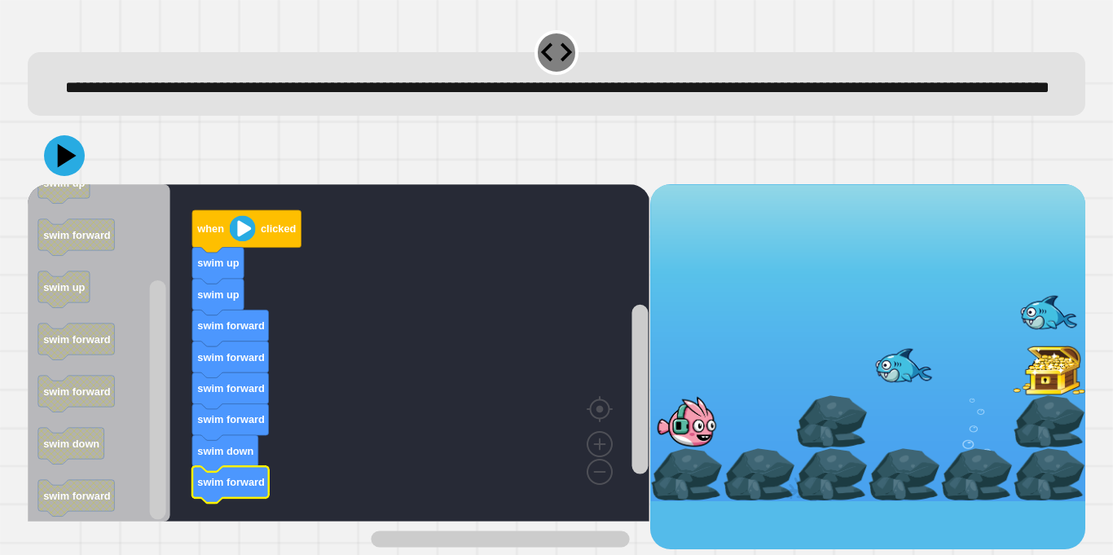
click at [82, 184] on div at bounding box center [556, 155] width 1057 height 57
click at [77, 176] on icon at bounding box center [64, 155] width 41 height 41
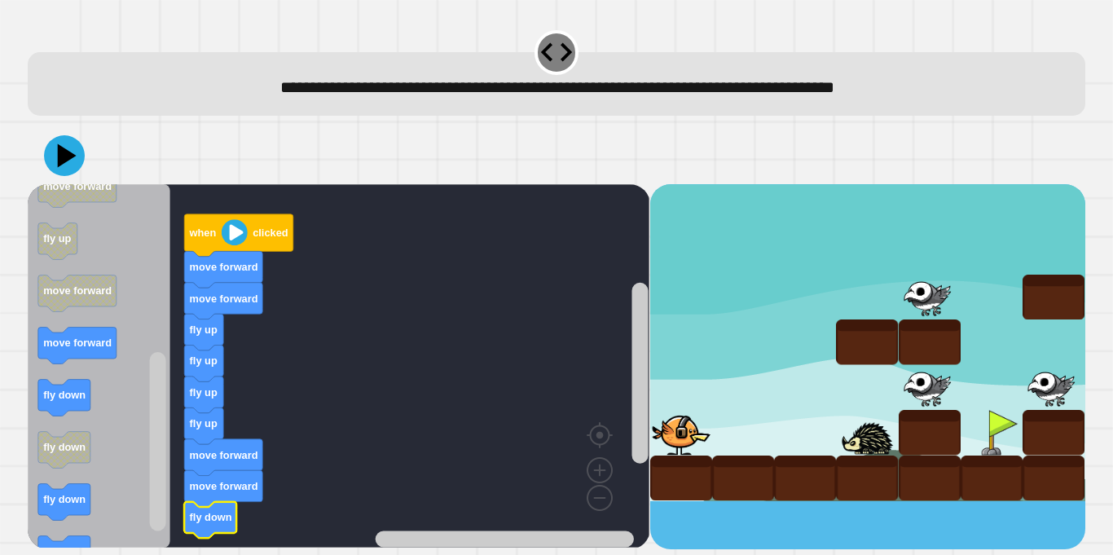
click at [83, 464] on icon "Blockly Workspace" at bounding box center [64, 450] width 52 height 37
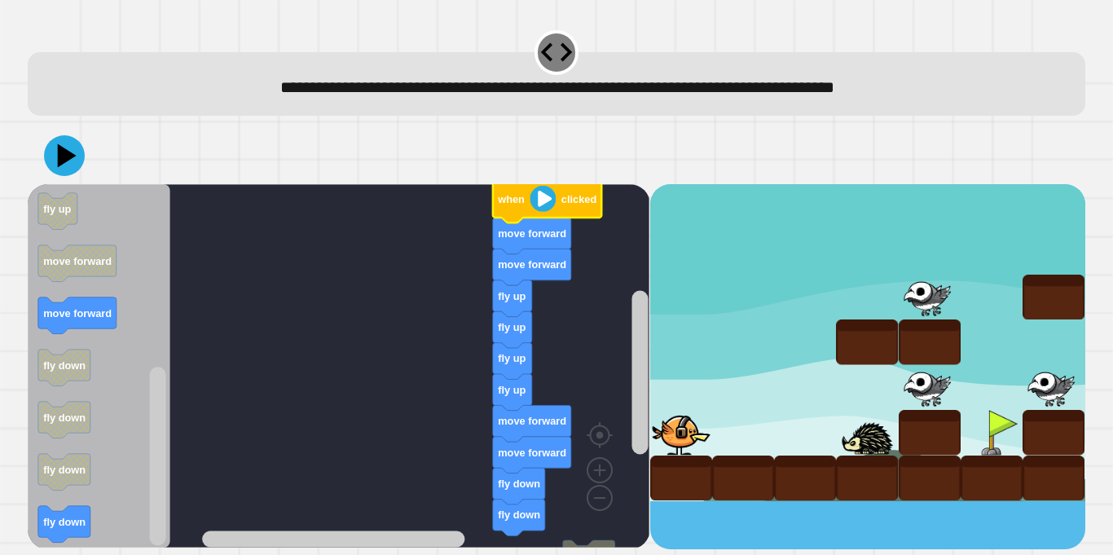
click at [68, 155] on icon at bounding box center [67, 155] width 19 height 24
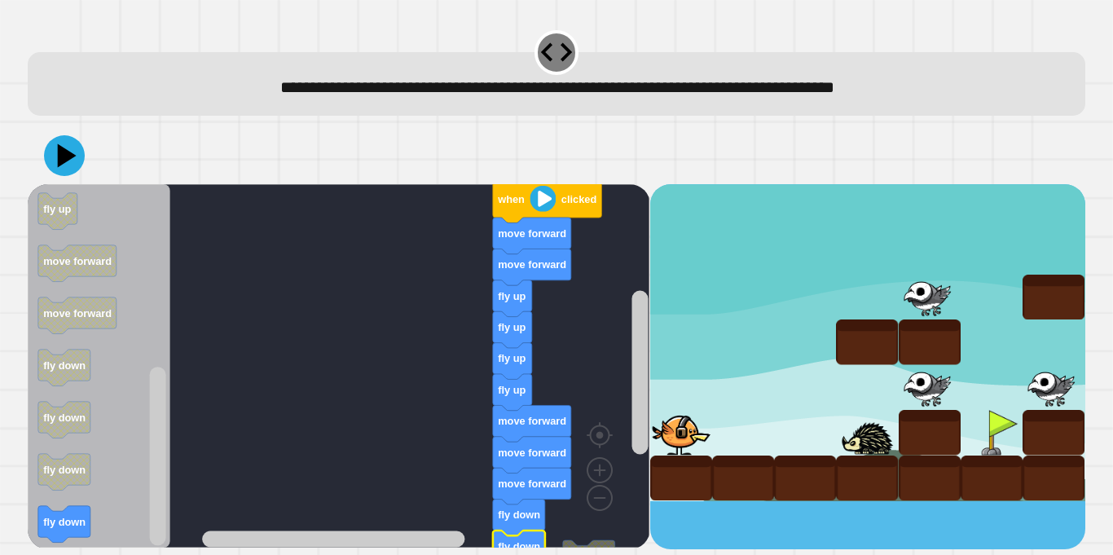
click at [55, 152] on icon at bounding box center [64, 155] width 41 height 41
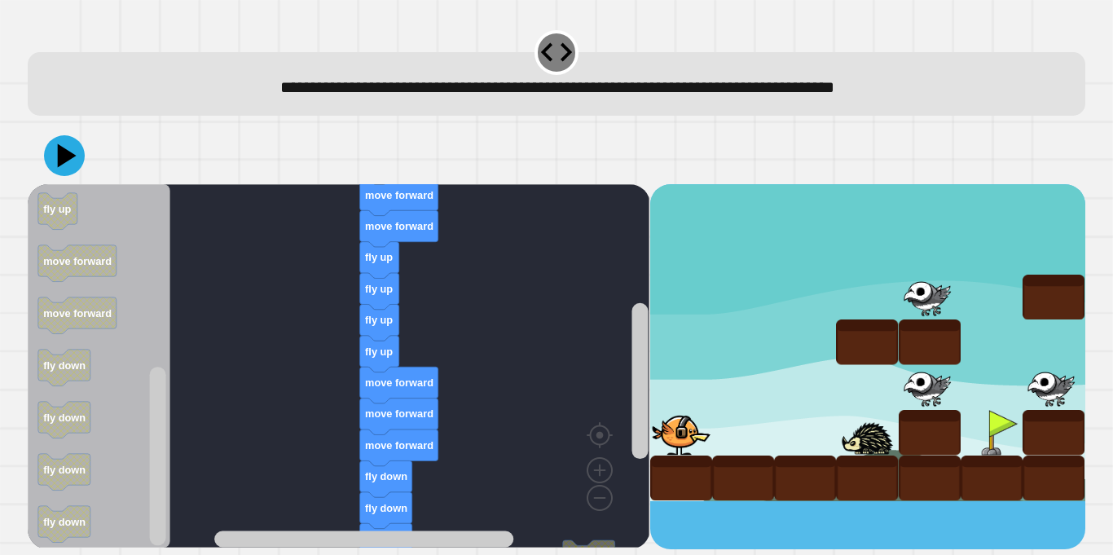
click at [81, 167] on icon at bounding box center [64, 155] width 41 height 41
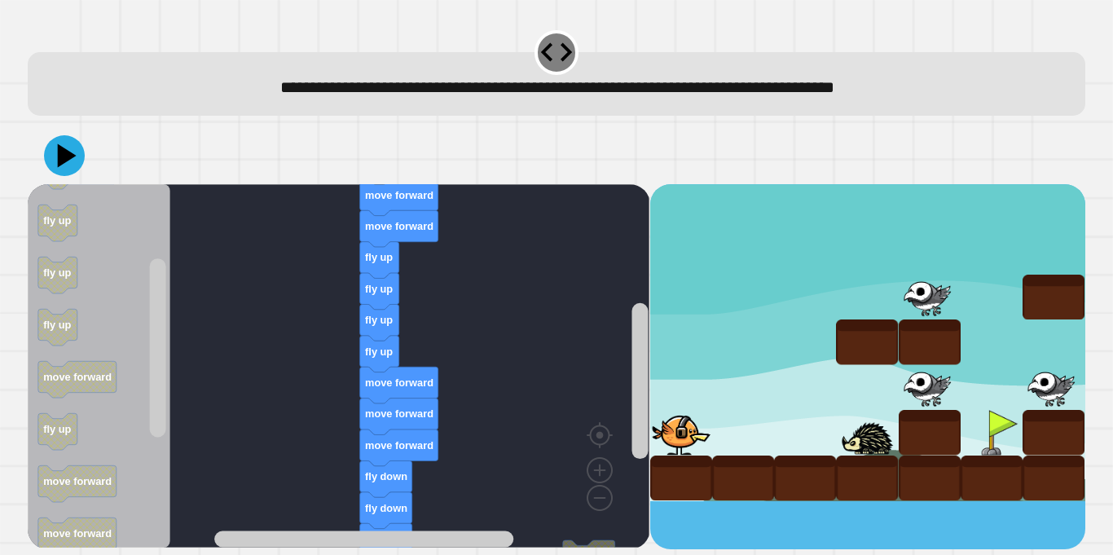
click at [60, 172] on icon at bounding box center [64, 155] width 41 height 41
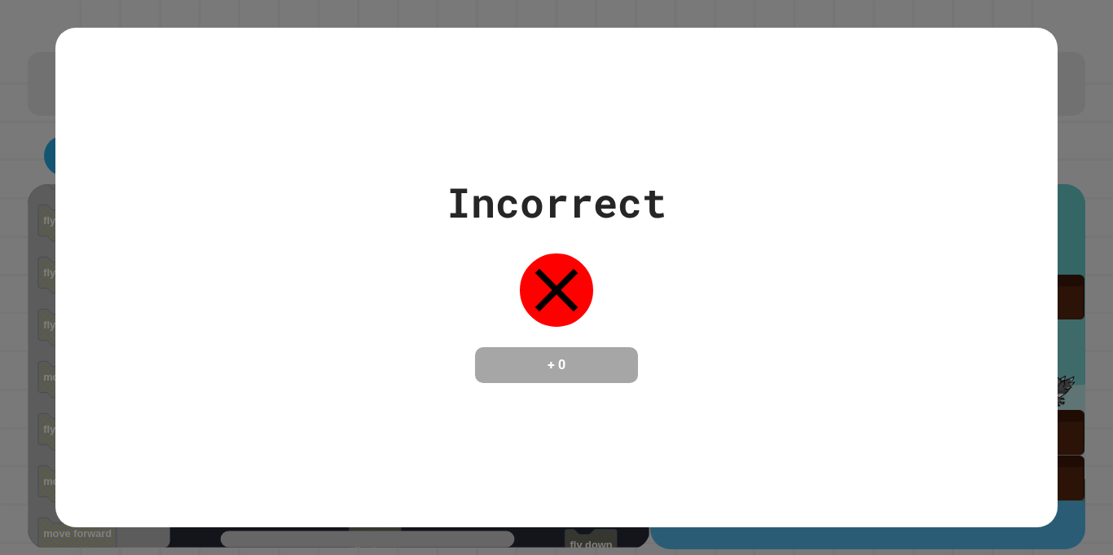
drag, startPoint x: 389, startPoint y: 402, endPoint x: 421, endPoint y: 345, distance: 65.7
click at [421, 345] on div "Incorrect + 0" at bounding box center [555, 277] width 1001 height 499
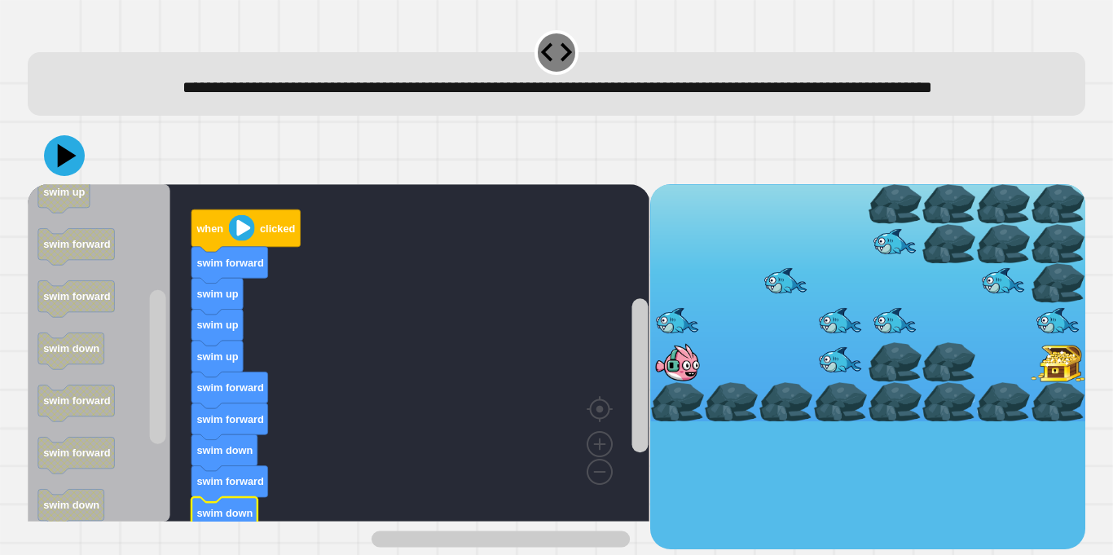
click at [63, 171] on icon at bounding box center [64, 155] width 41 height 41
click at [82, 176] on button at bounding box center [64, 155] width 41 height 41
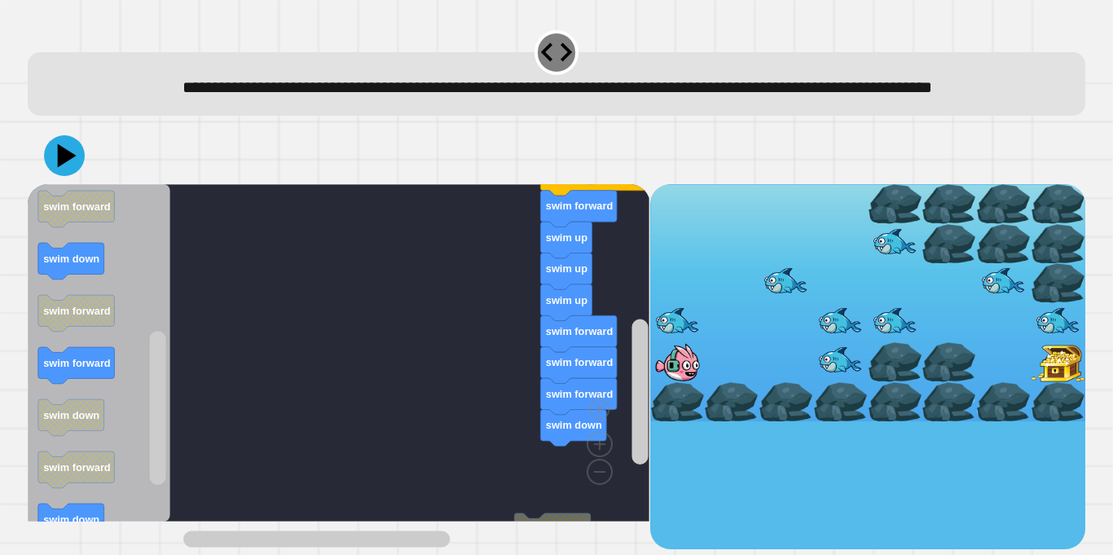
click at [450, 538] on rect "Blockly Workspace" at bounding box center [316, 539] width 266 height 16
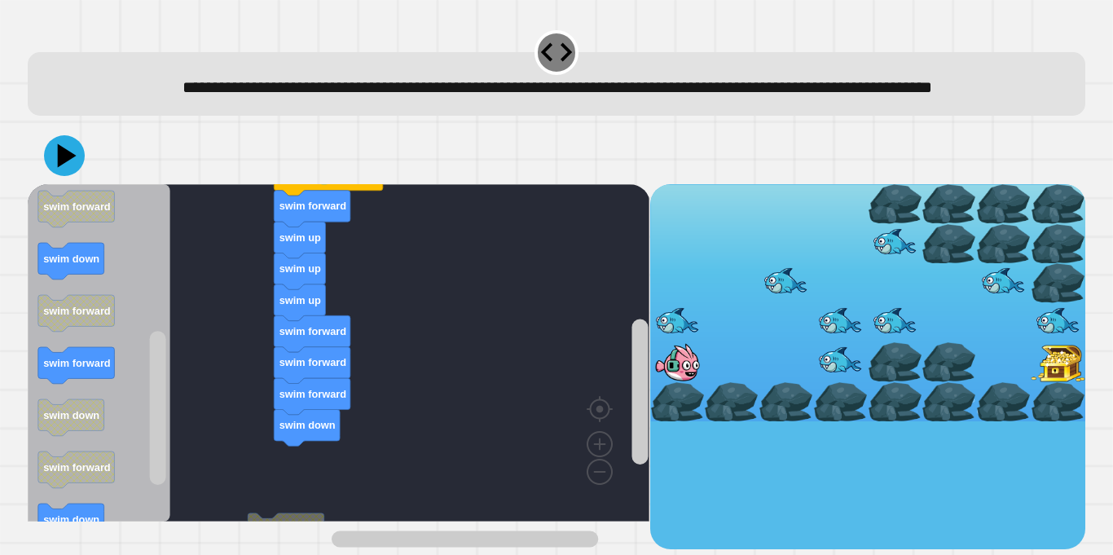
click at [315, 503] on rect "Blockly Workspace" at bounding box center [339, 352] width 622 height 337
drag, startPoint x: 295, startPoint y: 552, endPoint x: 610, endPoint y: 445, distance: 332.9
click at [610, 445] on div "swim forward when clicked swim forward swim up swim up swim up swim forward swi…" at bounding box center [556, 337] width 1068 height 433
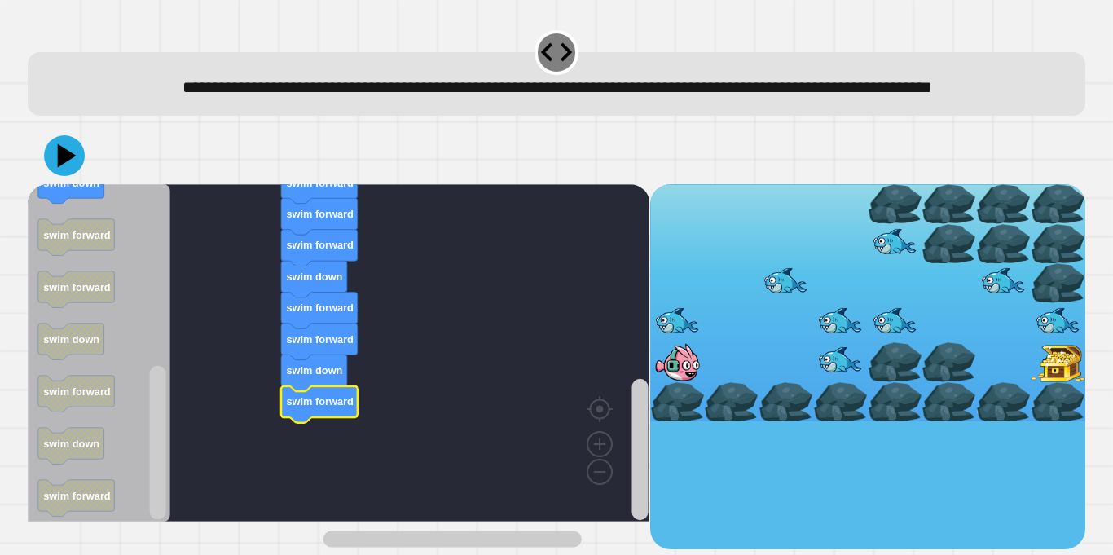
click at [62, 167] on icon at bounding box center [67, 155] width 19 height 24
click at [55, 398] on text "swim forward" at bounding box center [77, 391] width 68 height 12
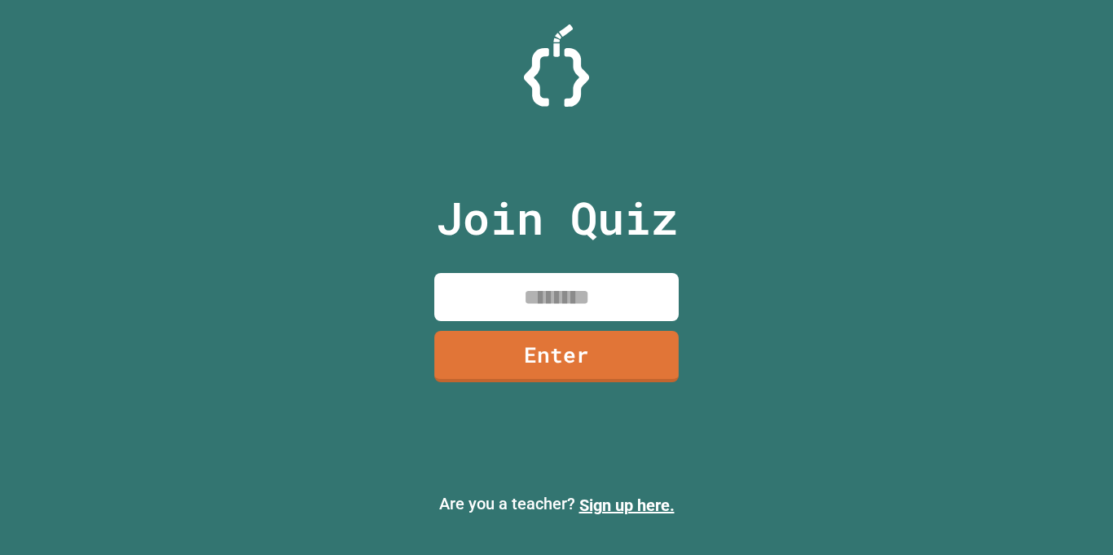
click at [557, 284] on input at bounding box center [556, 297] width 244 height 48
type input "********"
click at [492, 348] on link "Enter" at bounding box center [556, 356] width 244 height 51
